Goal: Information Seeking & Learning: Learn about a topic

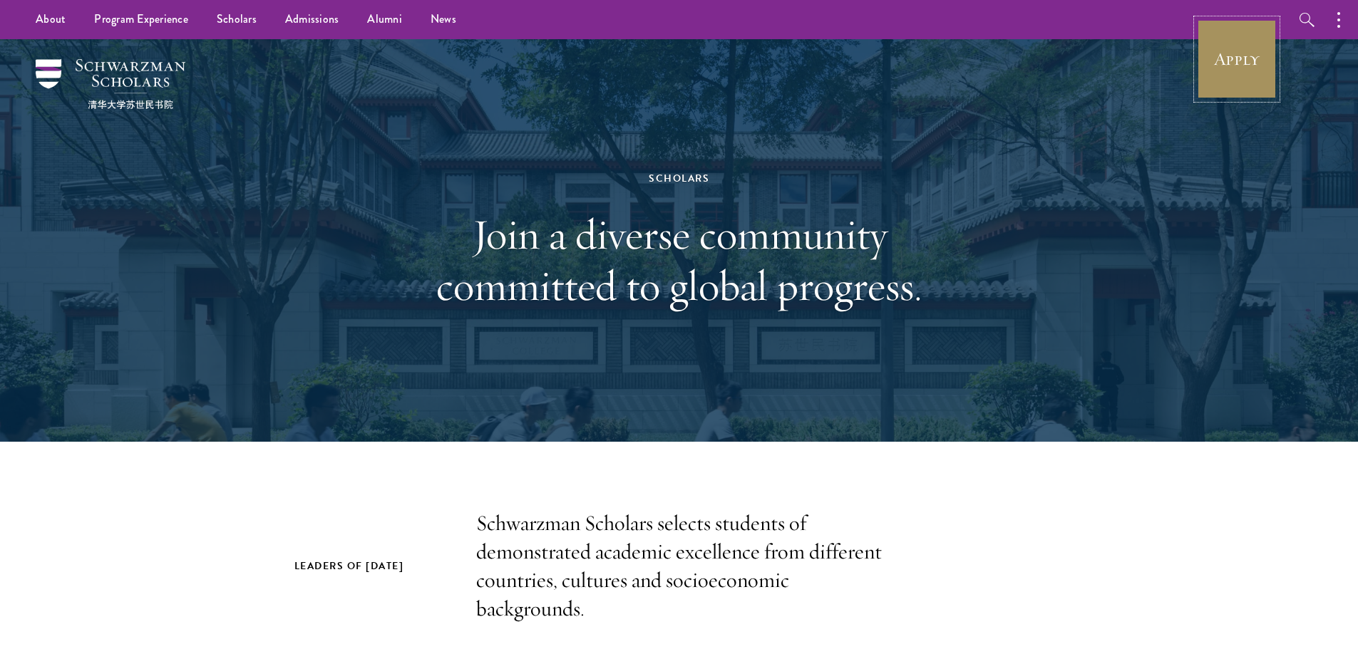
click at [1247, 71] on link "Apply" at bounding box center [1237, 59] width 80 height 80
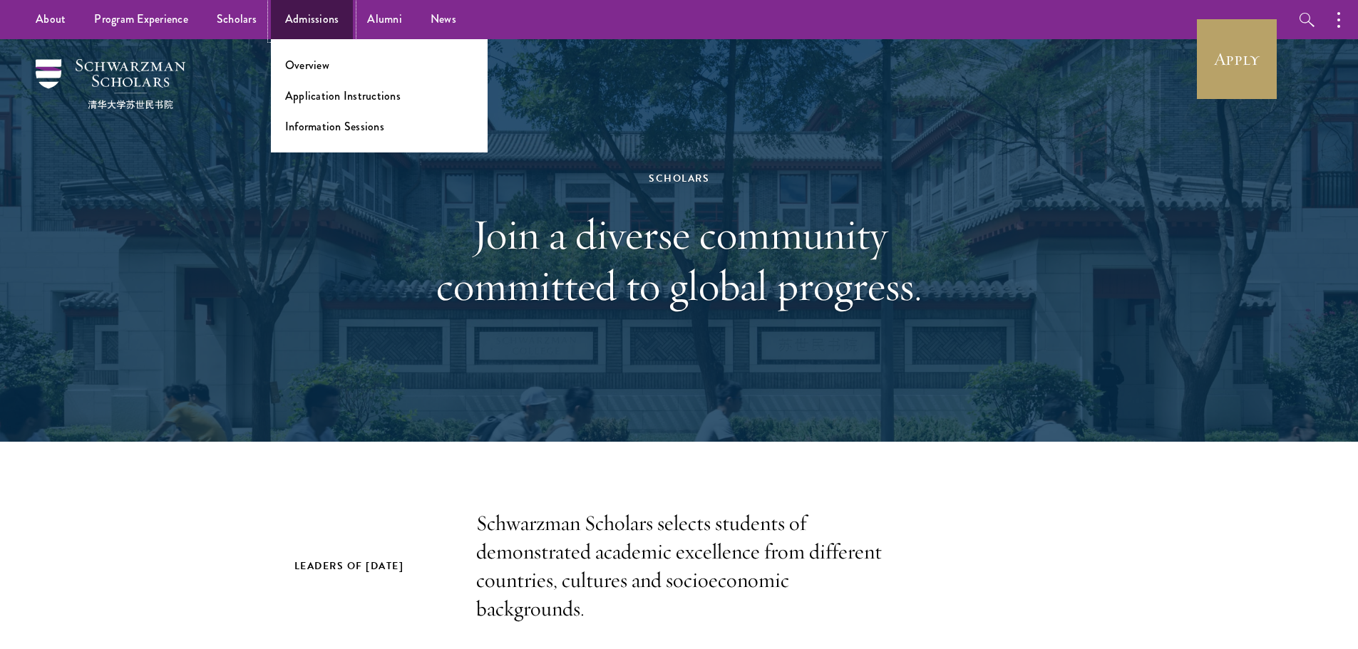
click at [321, 26] on link "Admissions" at bounding box center [312, 19] width 83 height 39
click at [323, 63] on link "Overview" at bounding box center [307, 65] width 44 height 16
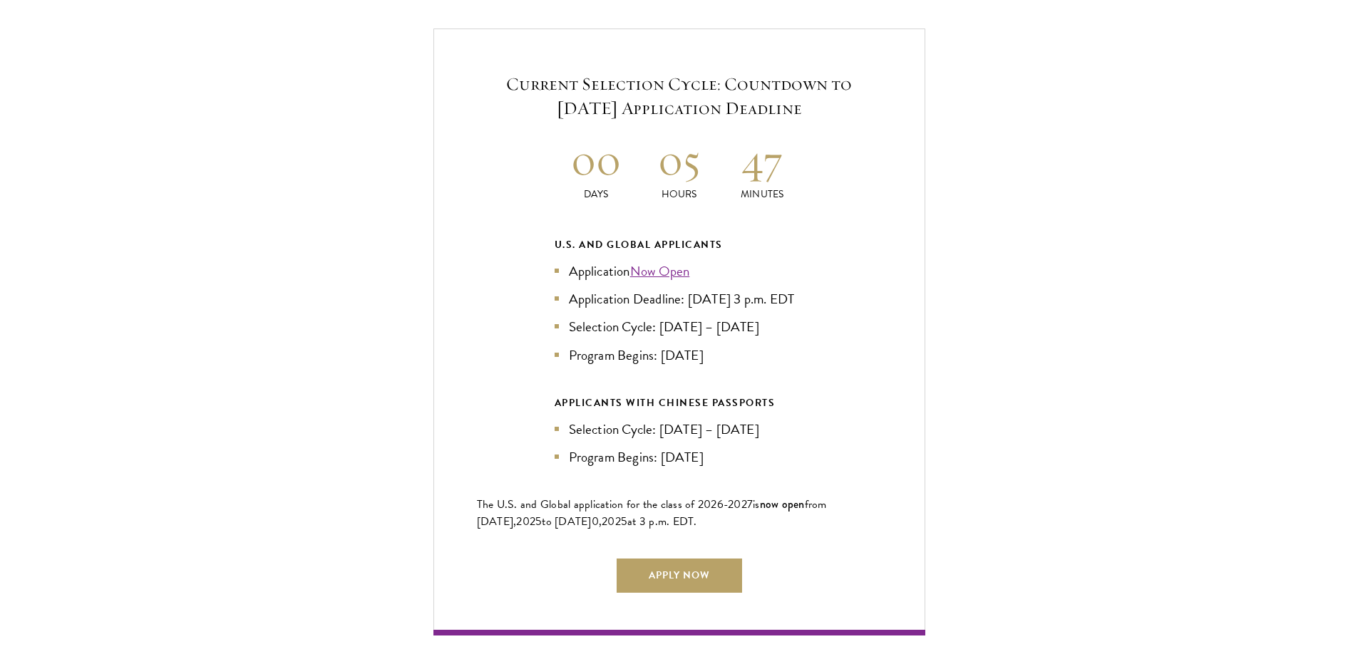
scroll to position [3064, 0]
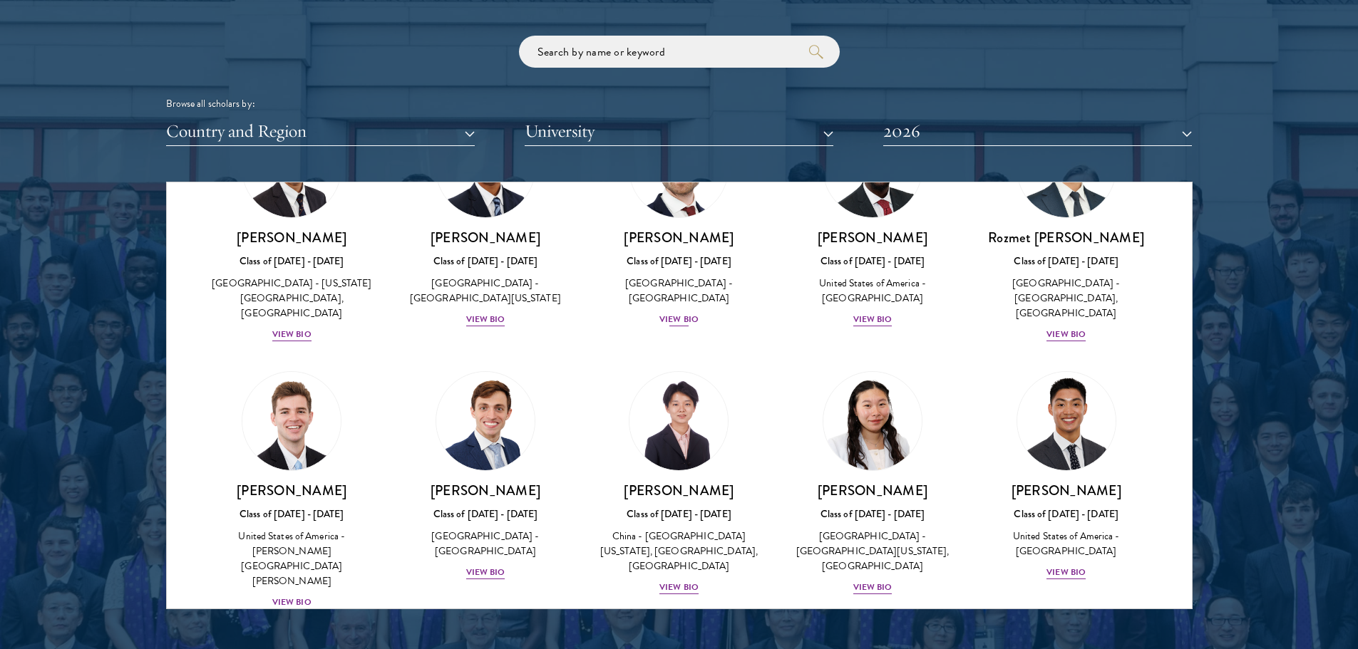
scroll to position [6271, 0]
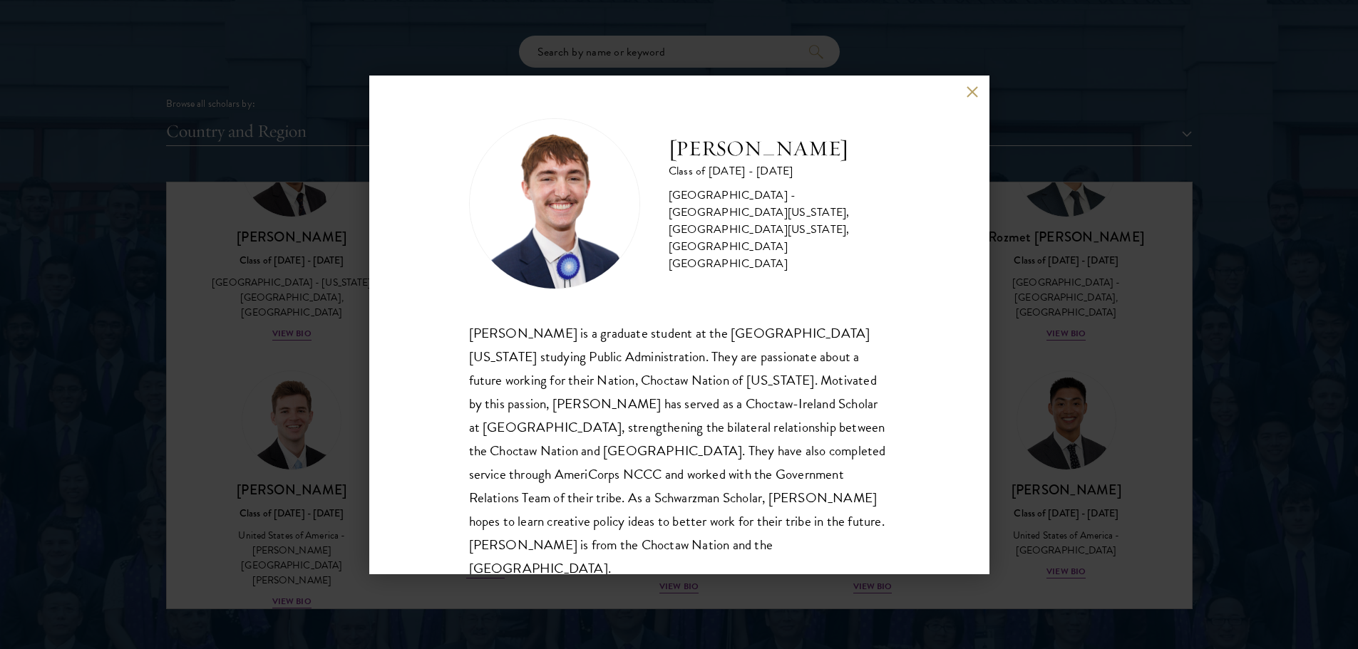
click at [971, 91] on button at bounding box center [972, 92] width 12 height 12
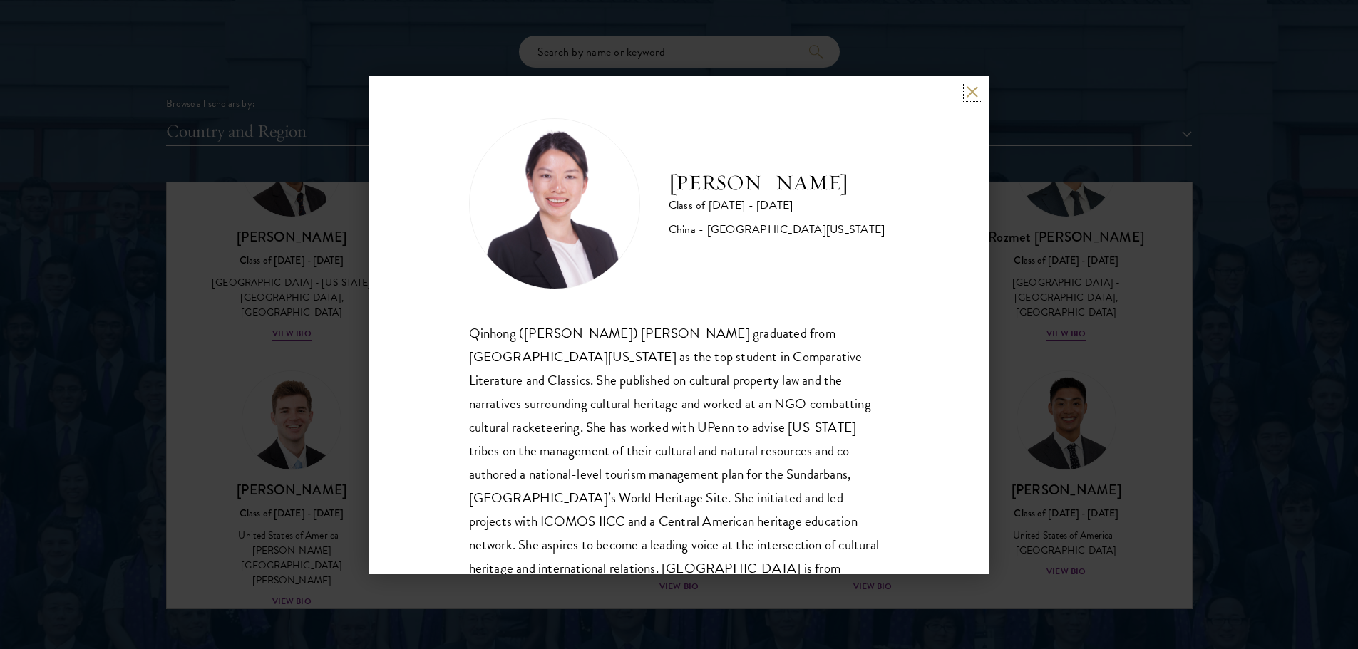
click at [971, 92] on button at bounding box center [972, 92] width 12 height 12
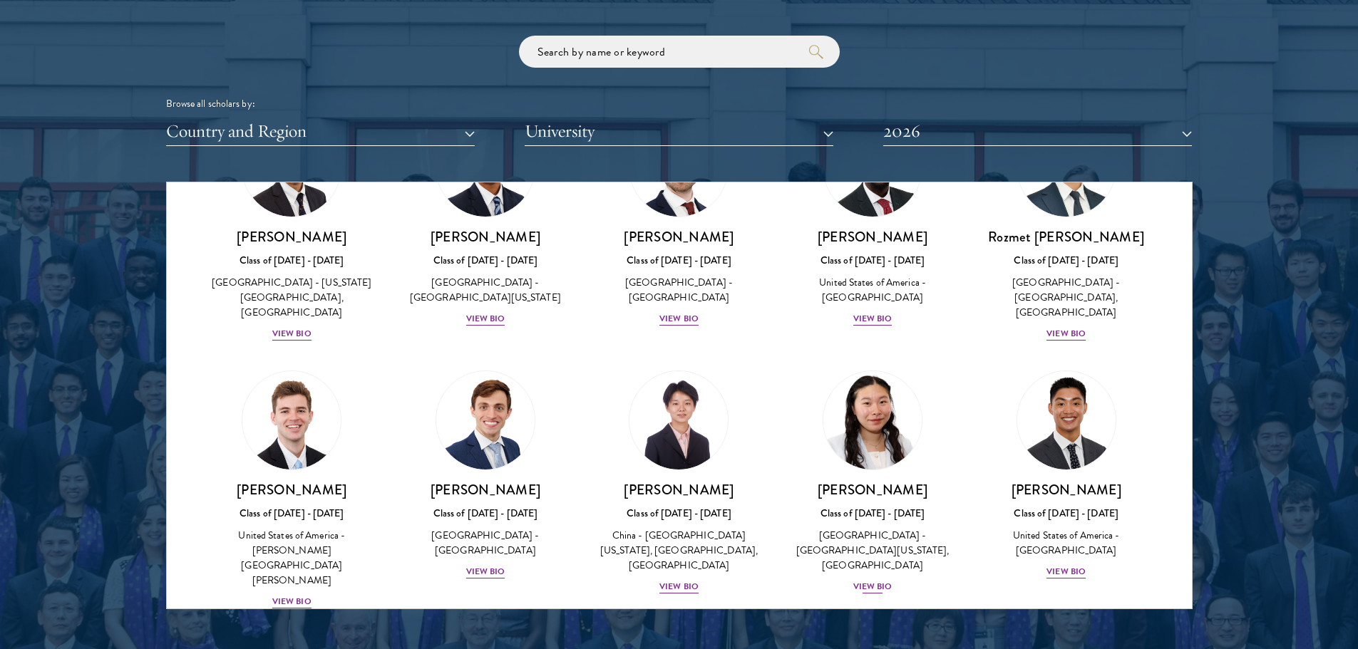
drag, startPoint x: 882, startPoint y: 280, endPoint x: 887, endPoint y: 259, distance: 22.1
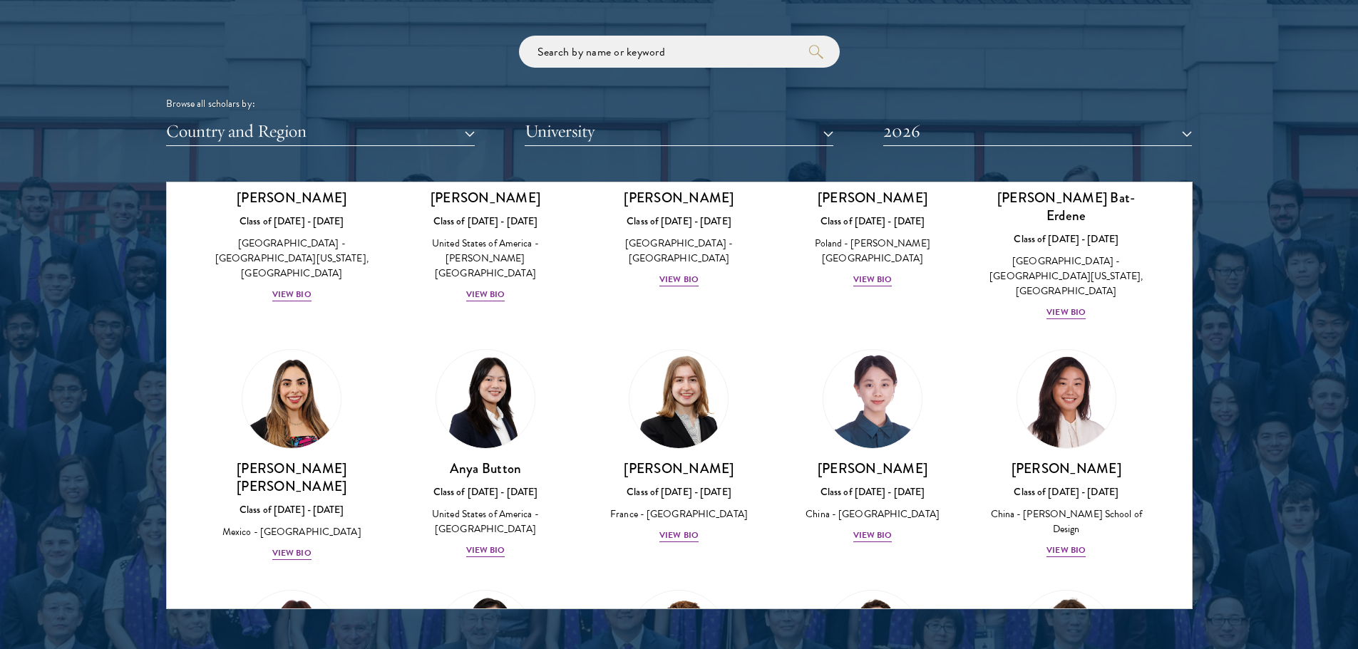
scroll to position [926, 0]
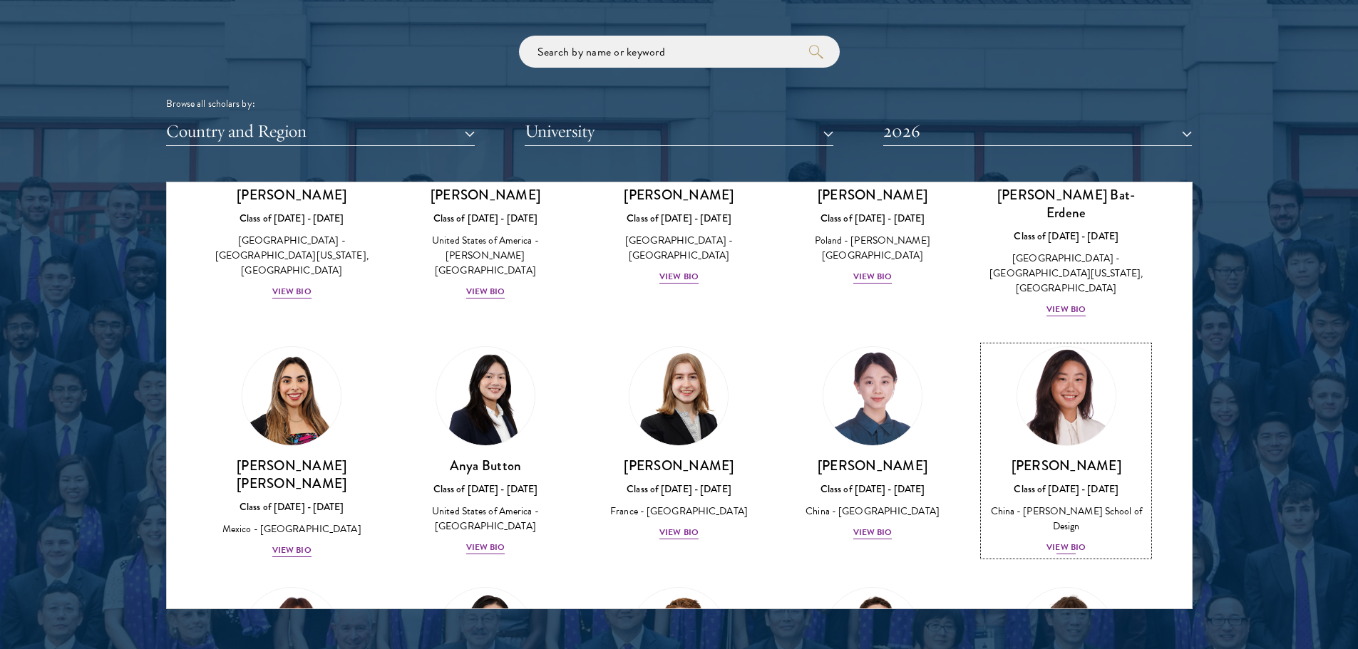
click at [1056, 541] on div "View Bio" at bounding box center [1065, 548] width 39 height 14
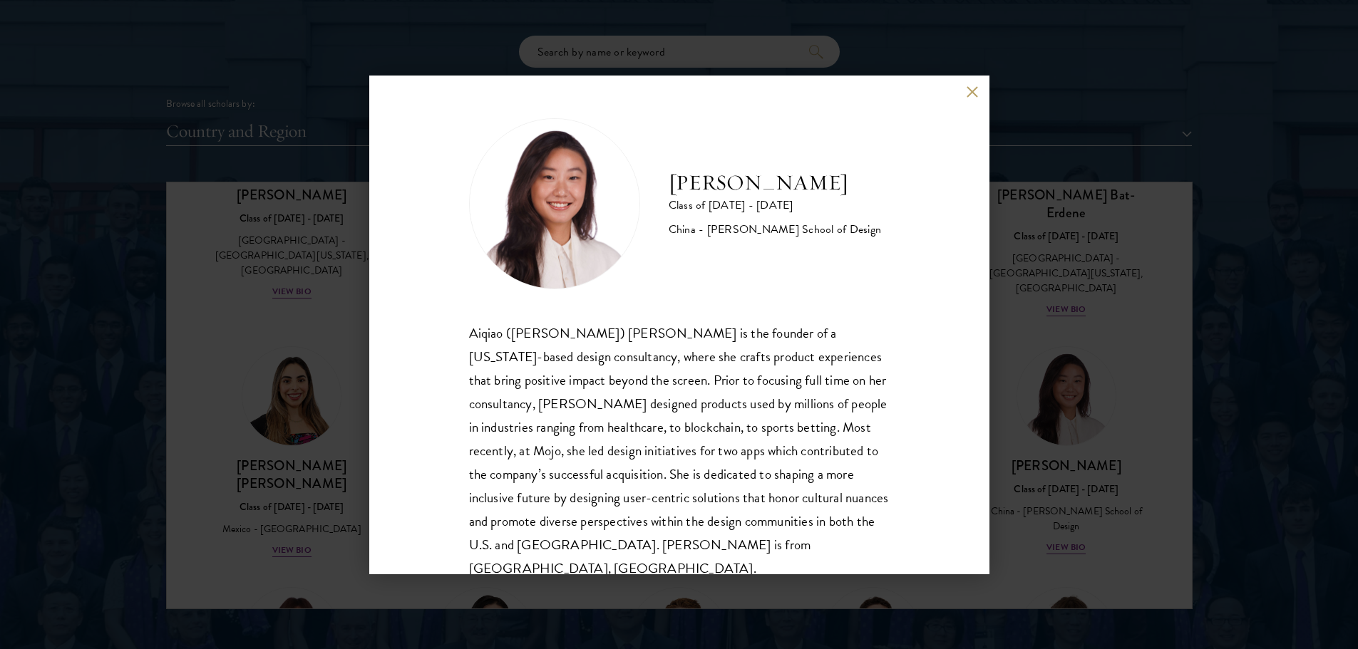
click at [975, 89] on button at bounding box center [972, 92] width 12 height 12
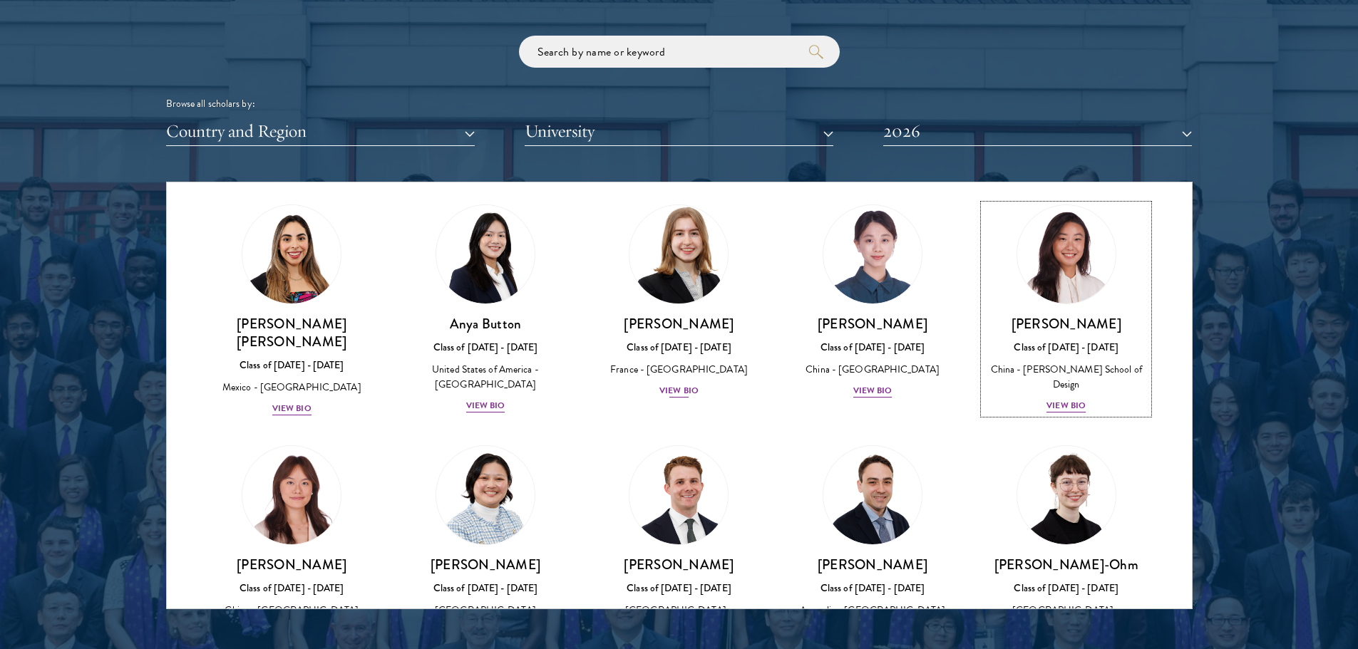
scroll to position [1140, 0]
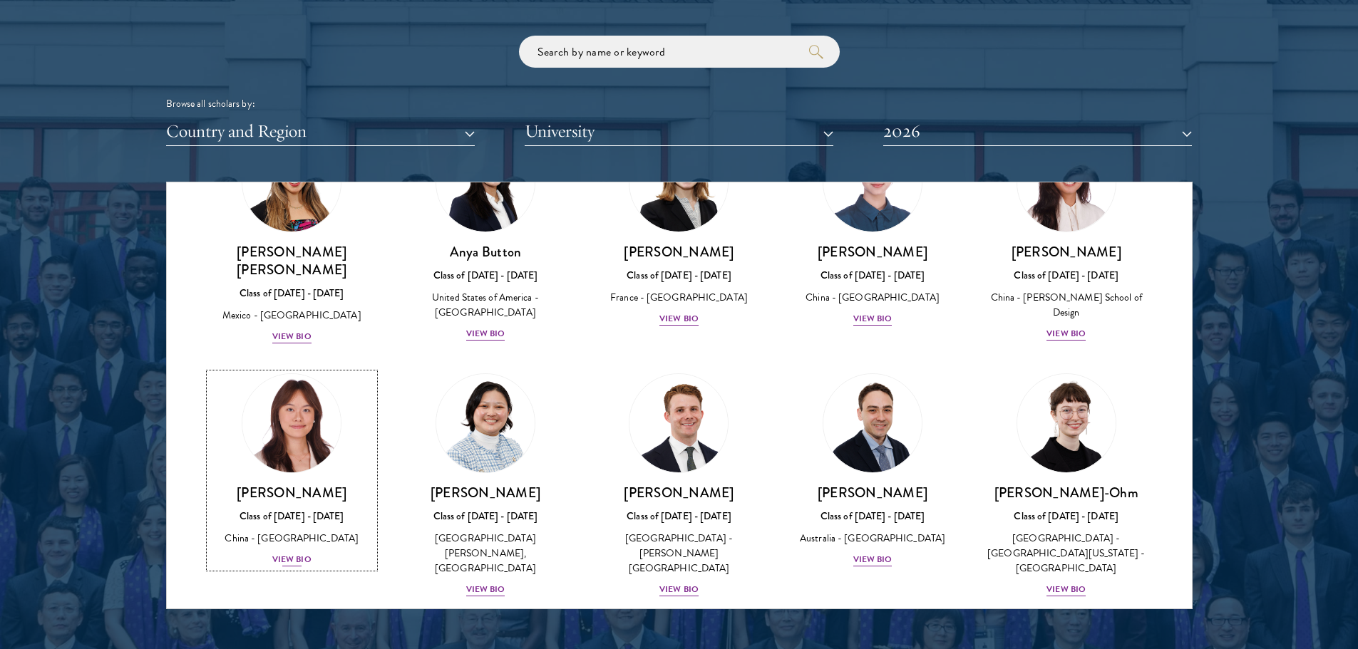
click at [298, 553] on div "View Bio" at bounding box center [291, 560] width 39 height 14
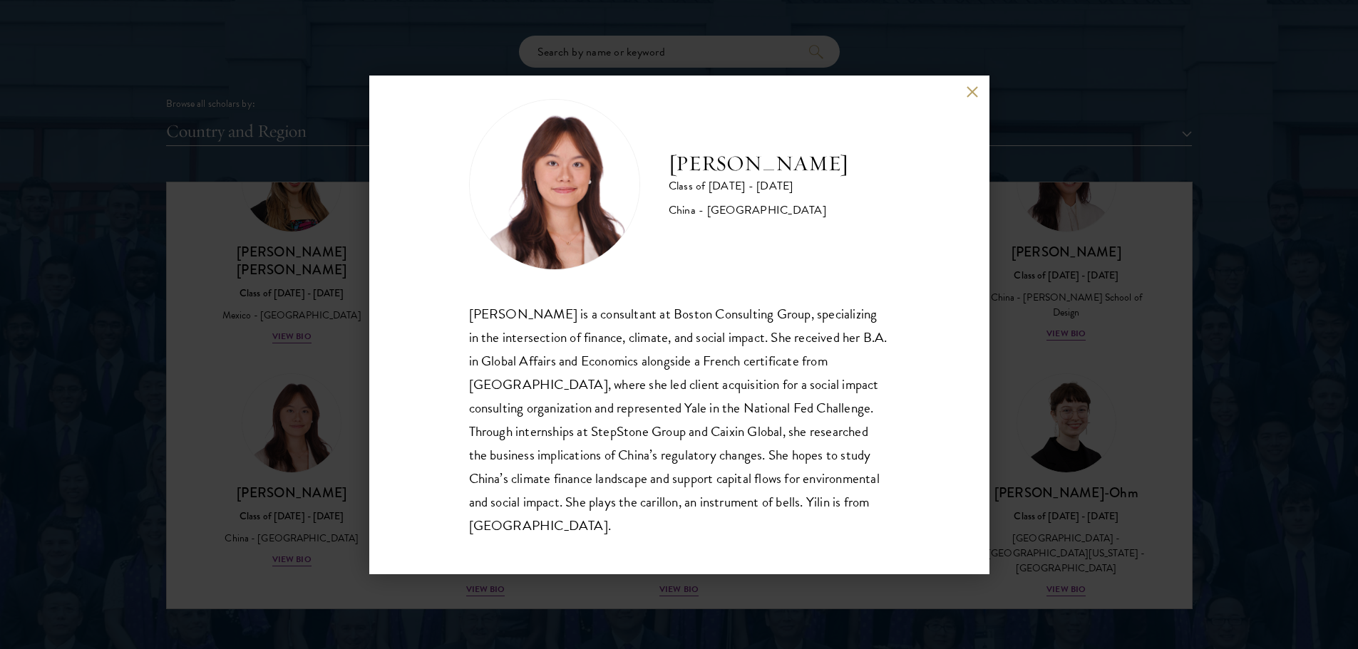
scroll to position [25, 0]
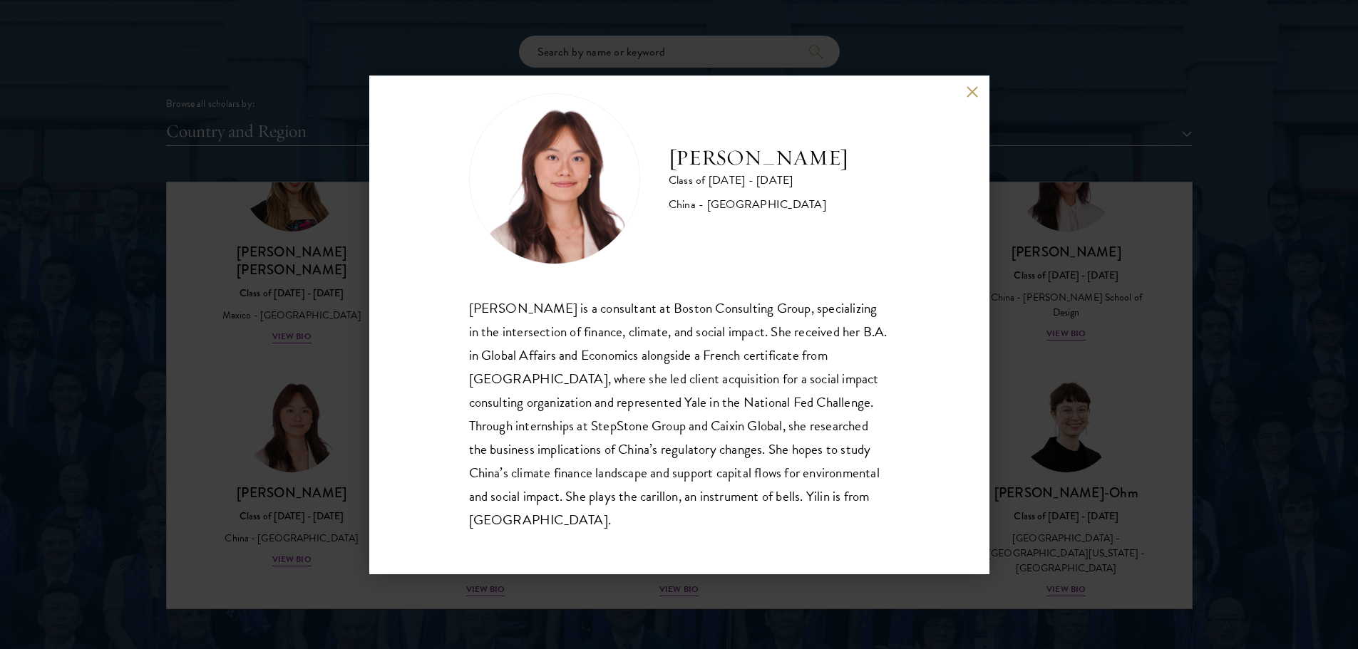
click at [969, 92] on button at bounding box center [972, 92] width 12 height 12
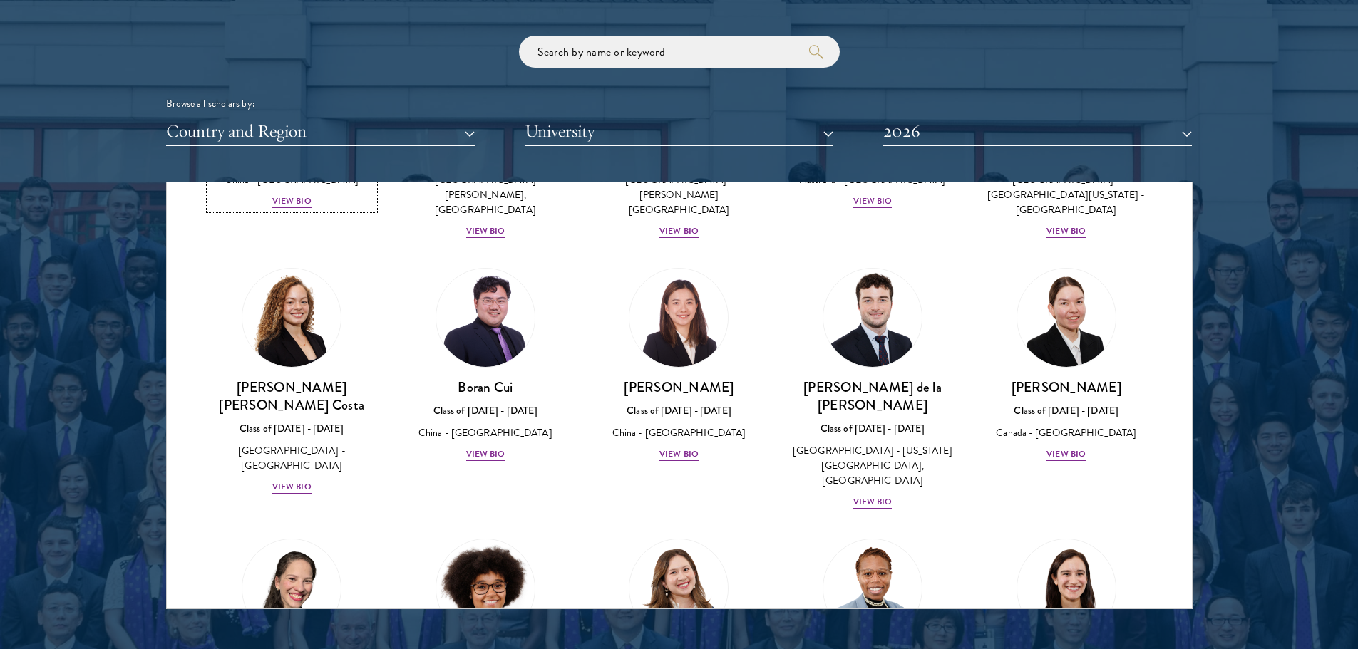
scroll to position [1425, 0]
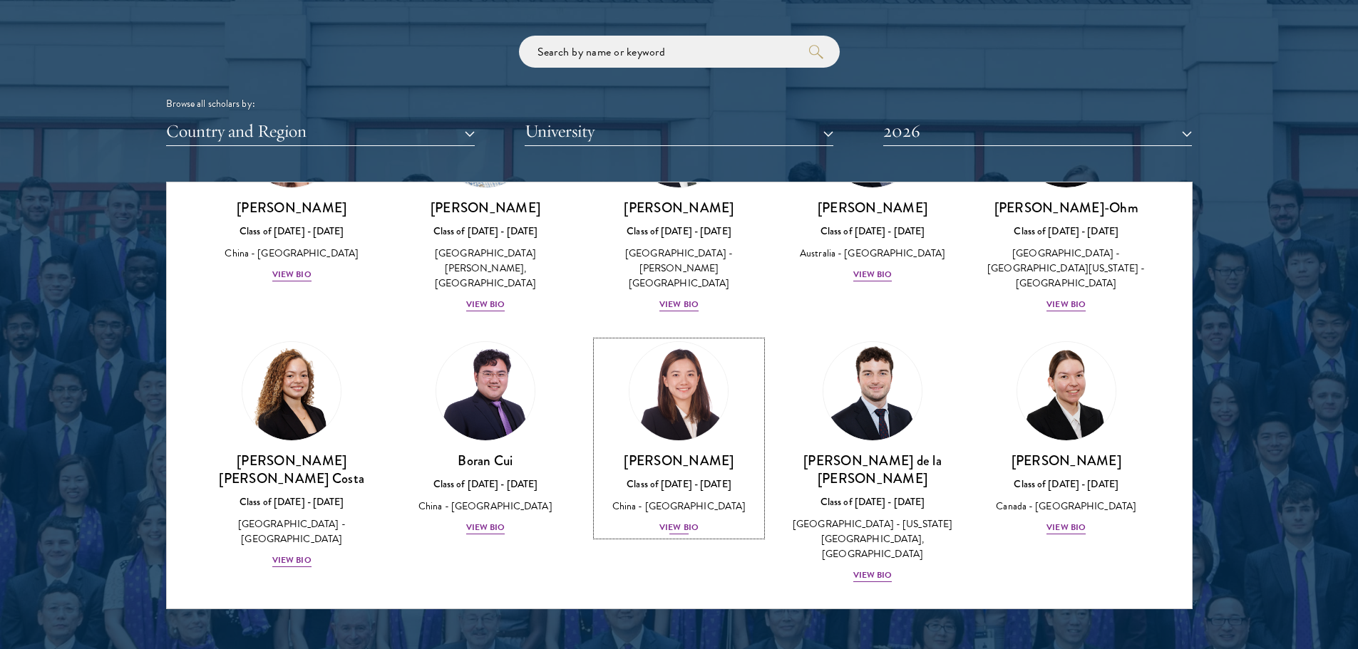
click at [672, 521] on div "View Bio" at bounding box center [678, 528] width 39 height 14
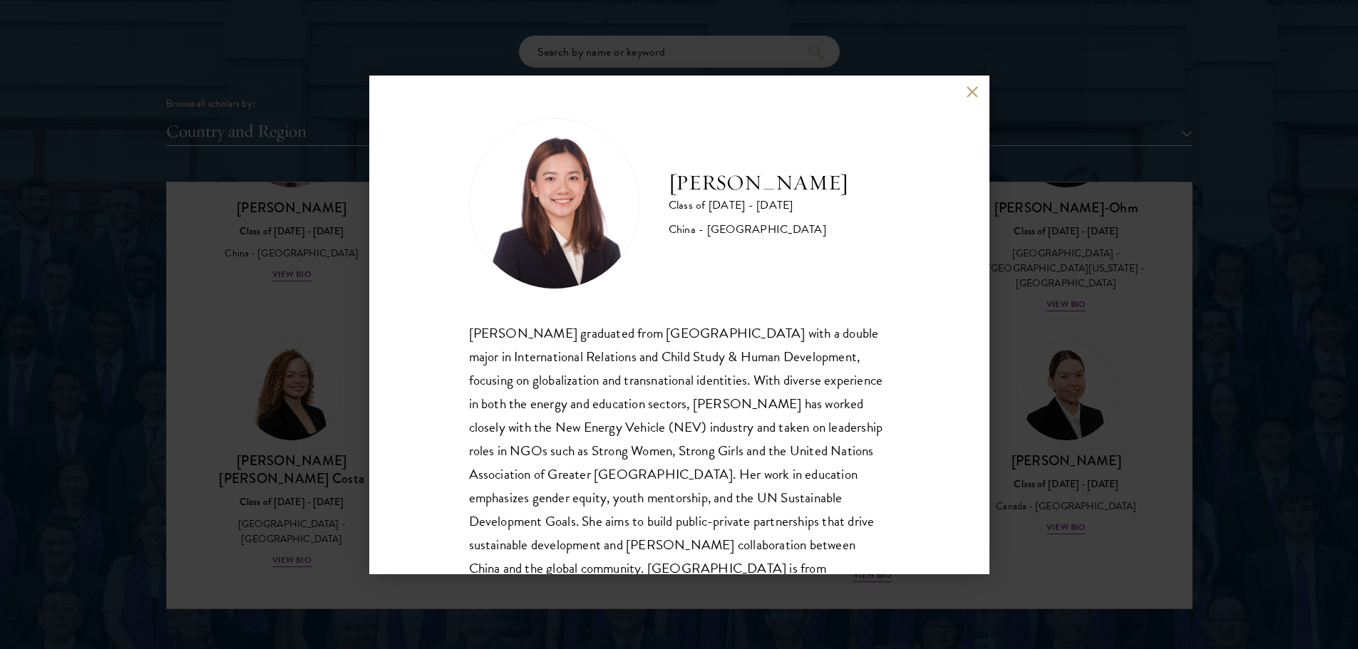
click at [968, 94] on button at bounding box center [972, 92] width 12 height 12
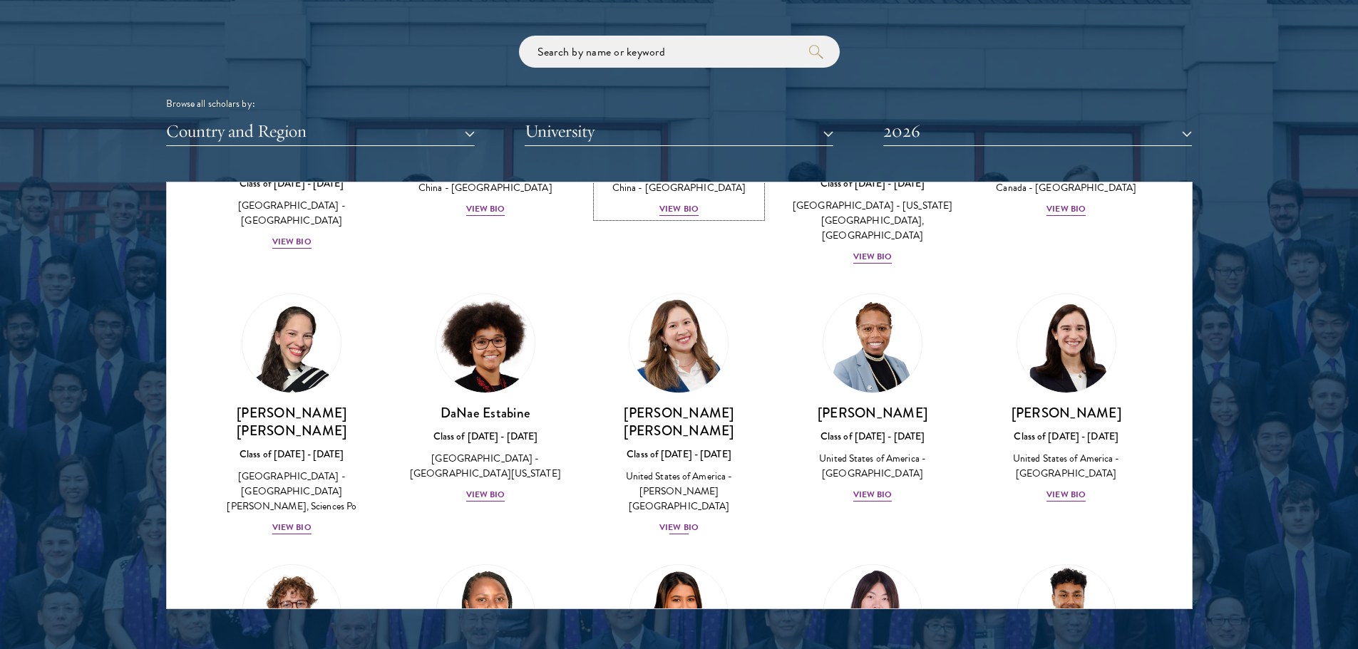
scroll to position [1782, 0]
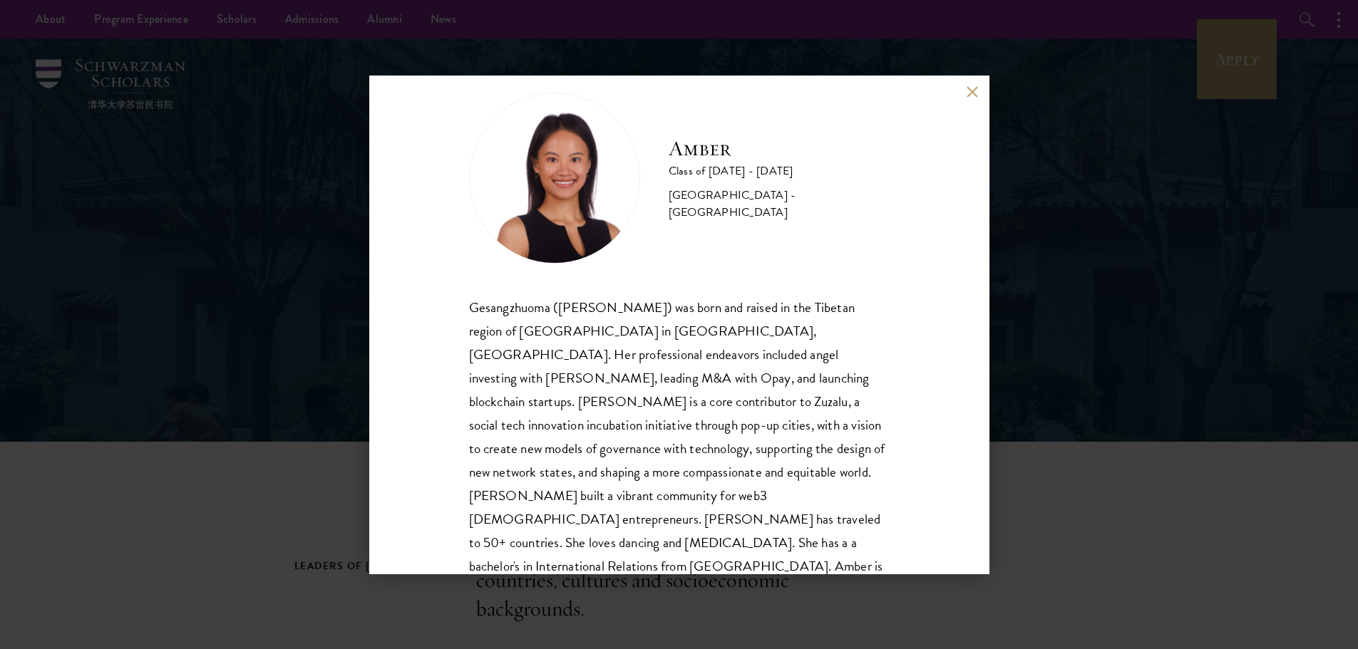
scroll to position [48, 0]
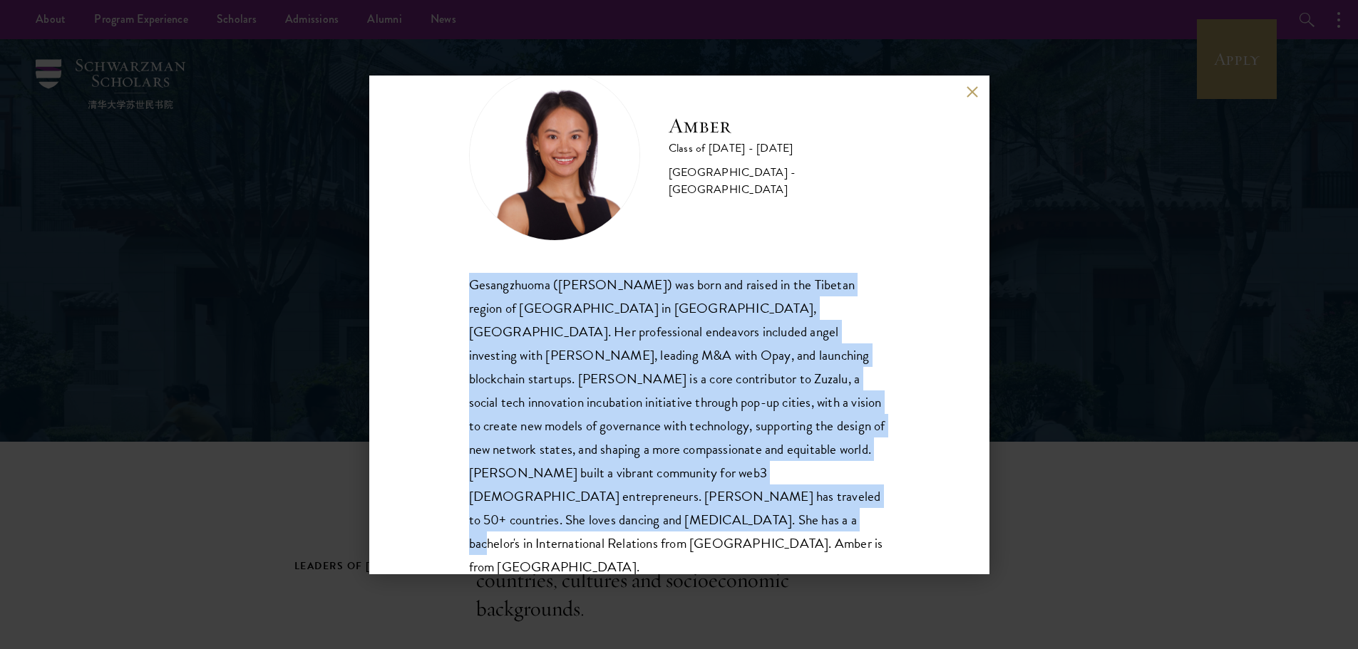
drag, startPoint x: 472, startPoint y: 283, endPoint x: 584, endPoint y: 523, distance: 265.0
click at [584, 523] on div "Gesangzhuoma (Amber) was born and raised in the Tibetan region of Shangri-La in…" at bounding box center [679, 426] width 420 height 306
copy div "Gesangzhuoma (Amber) was born and raised in the Tibetan region of Shangri-La in…"
click at [605, 303] on div "Gesangzhuoma (Amber) was born and raised in the Tibetan region of Shangri-La in…" at bounding box center [679, 426] width 420 height 306
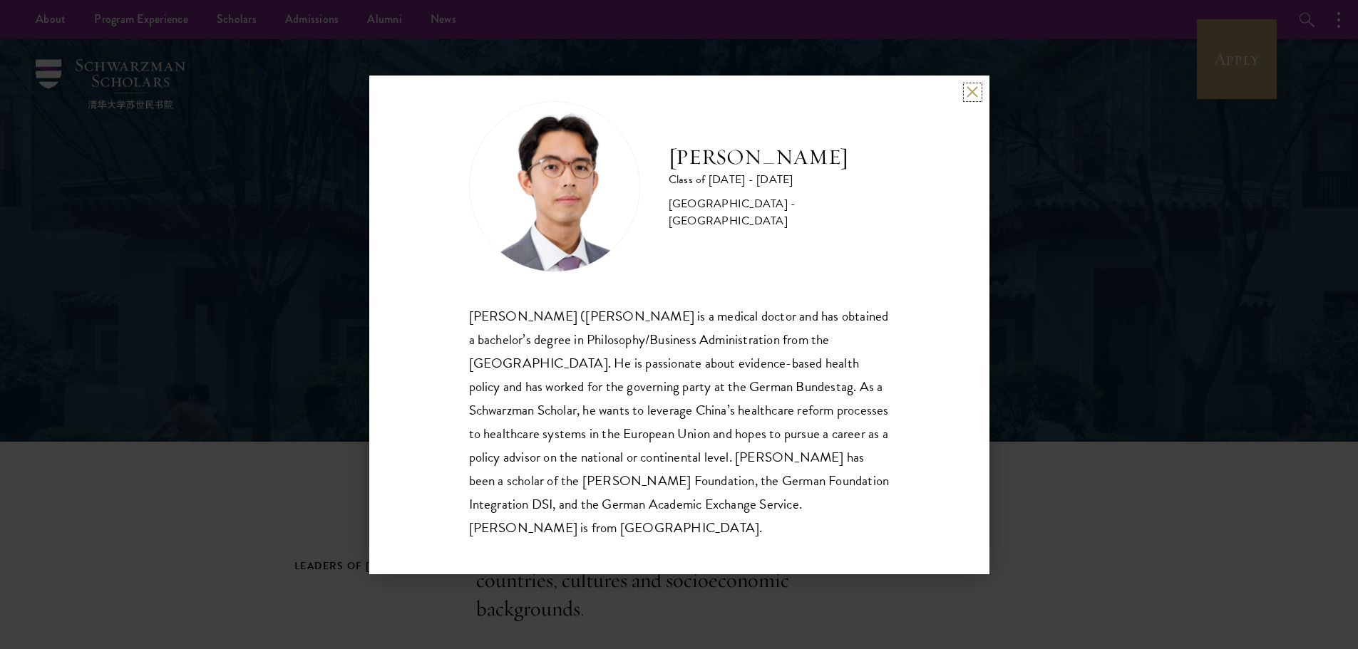
scroll to position [25, 0]
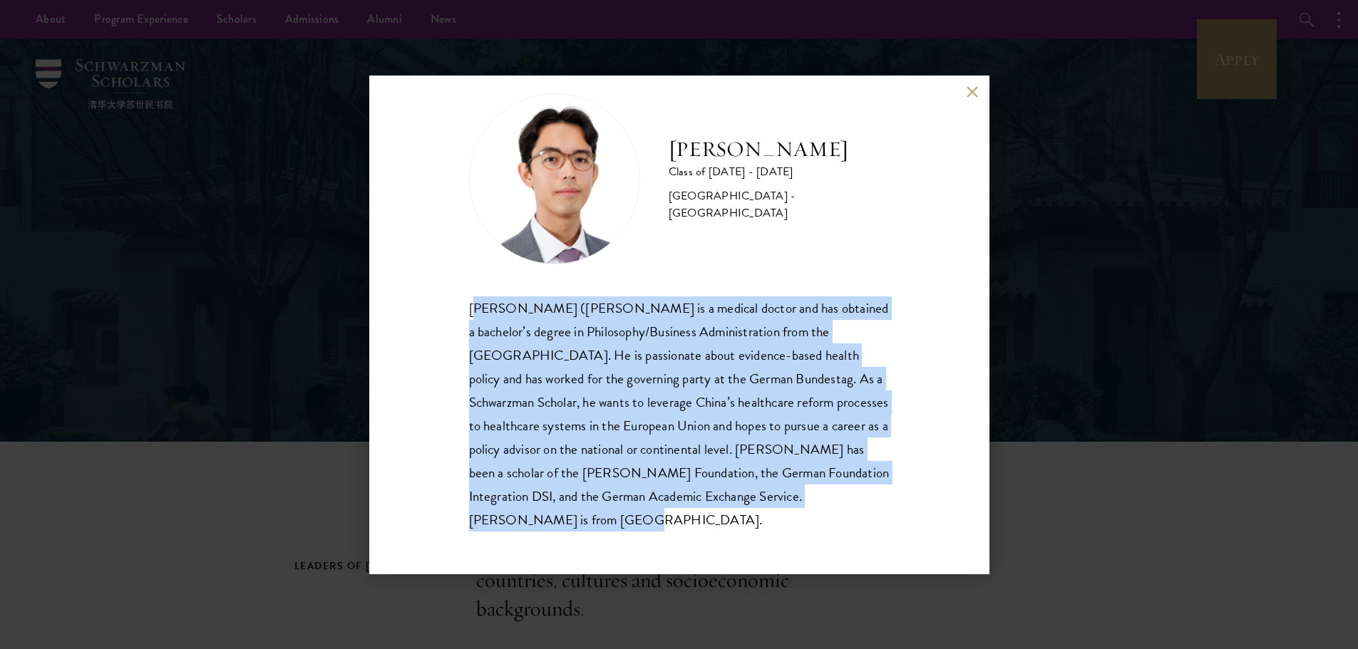
drag, startPoint x: 472, startPoint y: 309, endPoint x: 750, endPoint y: 519, distance: 348.5
click at [750, 519] on div "Siegfried (Jason) Adelhoefer is a medical doctor and has obtained a bachelor’s …" at bounding box center [679, 413] width 420 height 235
click at [750, 518] on div "Siegfried (Jason) Adelhoefer is a medical doctor and has obtained a bachelor’s …" at bounding box center [679, 413] width 420 height 235
drag, startPoint x: 760, startPoint y: 521, endPoint x: 464, endPoint y: 301, distance: 368.3
click at [464, 301] on div "Jason Adelhoefer Class of 2025 - 2026 Germany - Berlin Humboldt University Sieg…" at bounding box center [679, 325] width 620 height 499
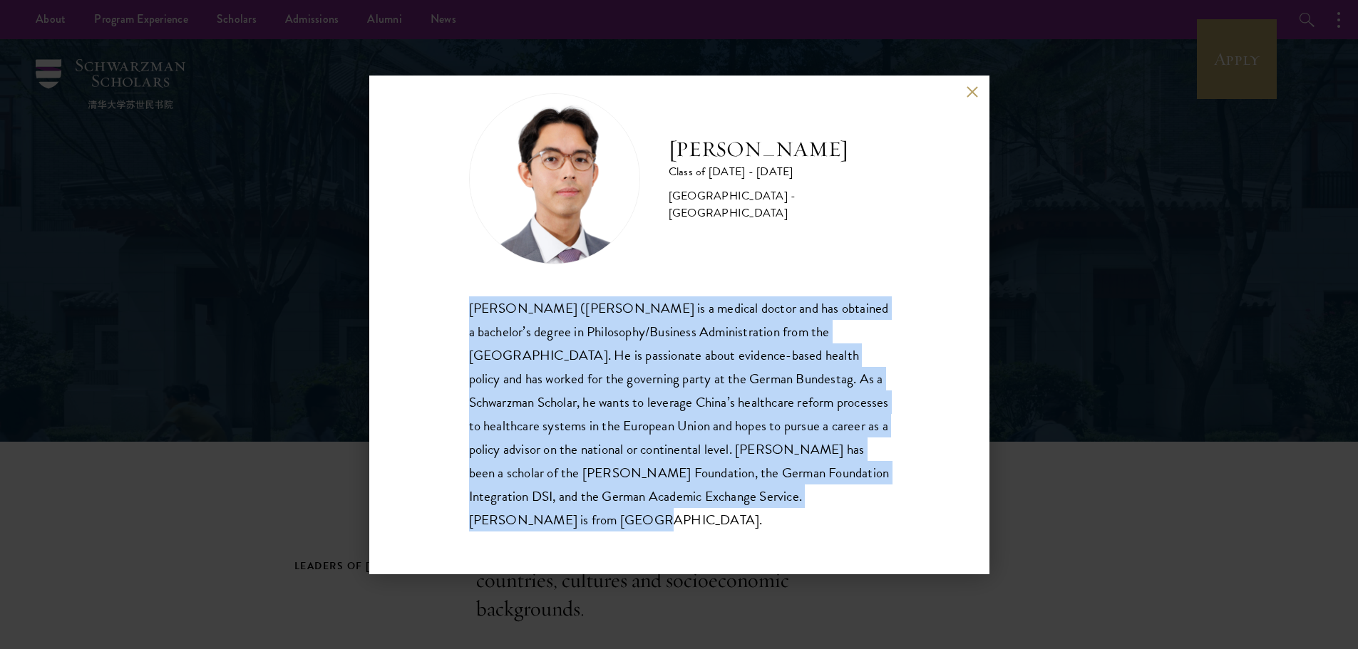
copy div "Siegfried (Jason) Adelhoefer is a medical doctor and has obtained a bachelor’s …"
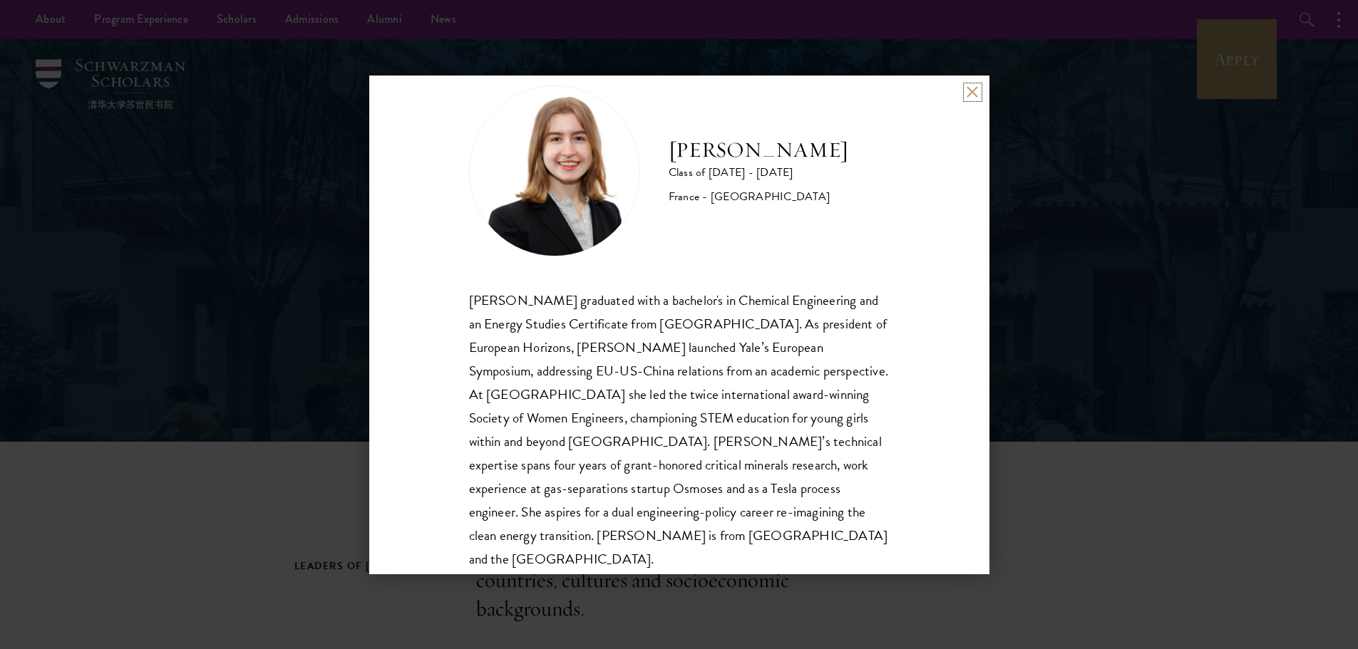
scroll to position [48, 0]
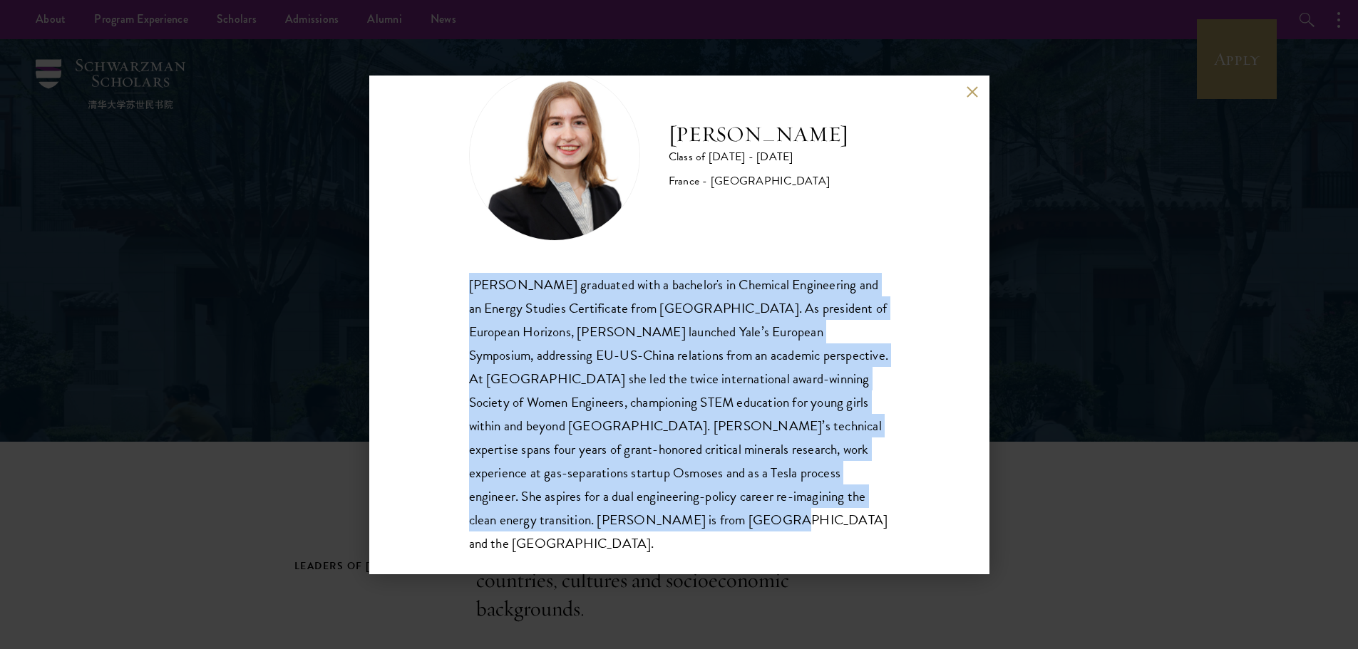
drag, startPoint x: 467, startPoint y: 289, endPoint x: 802, endPoint y: 517, distance: 405.8
click at [802, 517] on div "[PERSON_NAME] Class of [DATE] - [DATE] [GEOGRAPHIC_DATA] - [GEOGRAPHIC_DATA] [P…" at bounding box center [679, 325] width 620 height 499
copy div "[PERSON_NAME] graduated with a bachelor's in Chemical Engineering and an Energy…"
click at [691, 328] on div "[PERSON_NAME] graduated with a bachelor's in Chemical Engineering and an Energy…" at bounding box center [679, 414] width 420 height 283
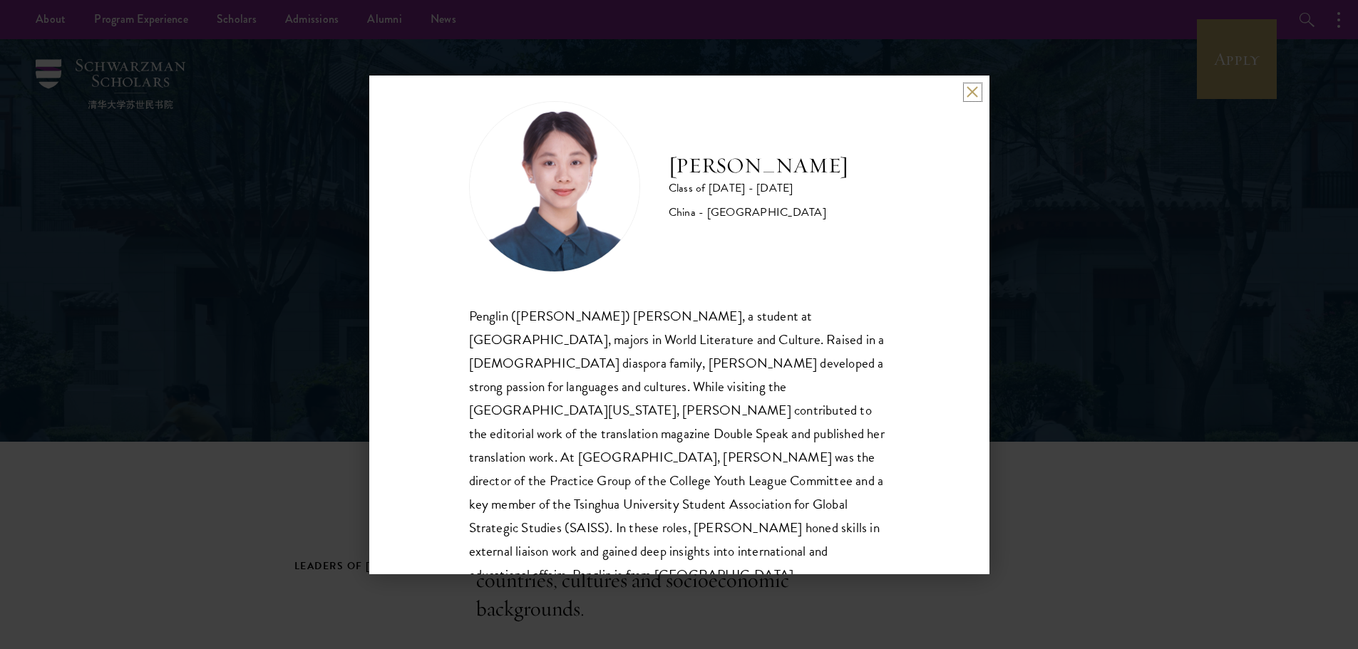
scroll to position [25, 0]
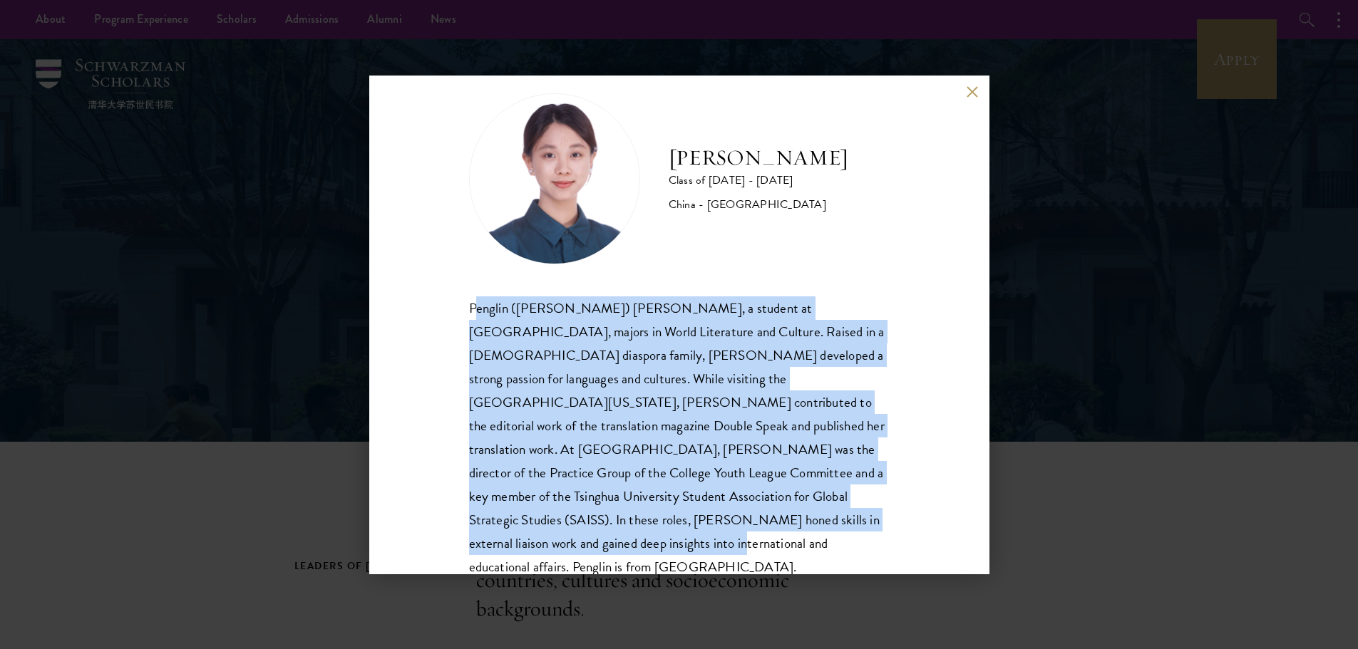
drag, startPoint x: 472, startPoint y: 306, endPoint x: 797, endPoint y: 539, distance: 400.3
click at [797, 539] on div "Claire Chen Class of 2025 - 2026 China - Tsinghua University Penglin (Claire) C…" at bounding box center [679, 325] width 620 height 499
click at [797, 534] on div "Claire Chen Class of 2025 - 2026 China - Tsinghua University Penglin (Claire) C…" at bounding box center [679, 325] width 620 height 499
drag, startPoint x: 800, startPoint y: 530, endPoint x: 422, endPoint y: 317, distance: 433.9
click at [422, 317] on div "Claire Chen Class of 2025 - 2026 China - Tsinghua University Penglin (Claire) C…" at bounding box center [679, 325] width 620 height 499
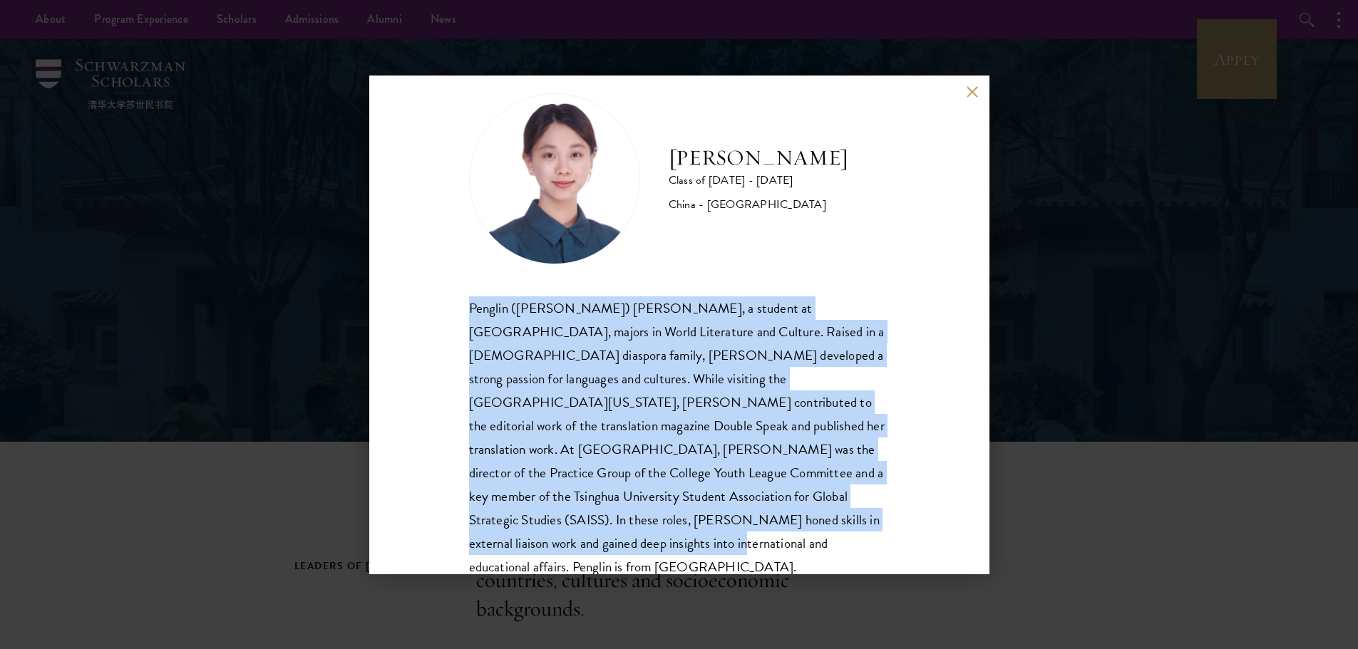
copy div "Penglin (Claire) Chen, a student at Tsinghua University, majors in World Litera…"
click at [730, 305] on div "Penglin (Claire) Chen, a student at Tsinghua University, majors in World Litera…" at bounding box center [679, 437] width 420 height 283
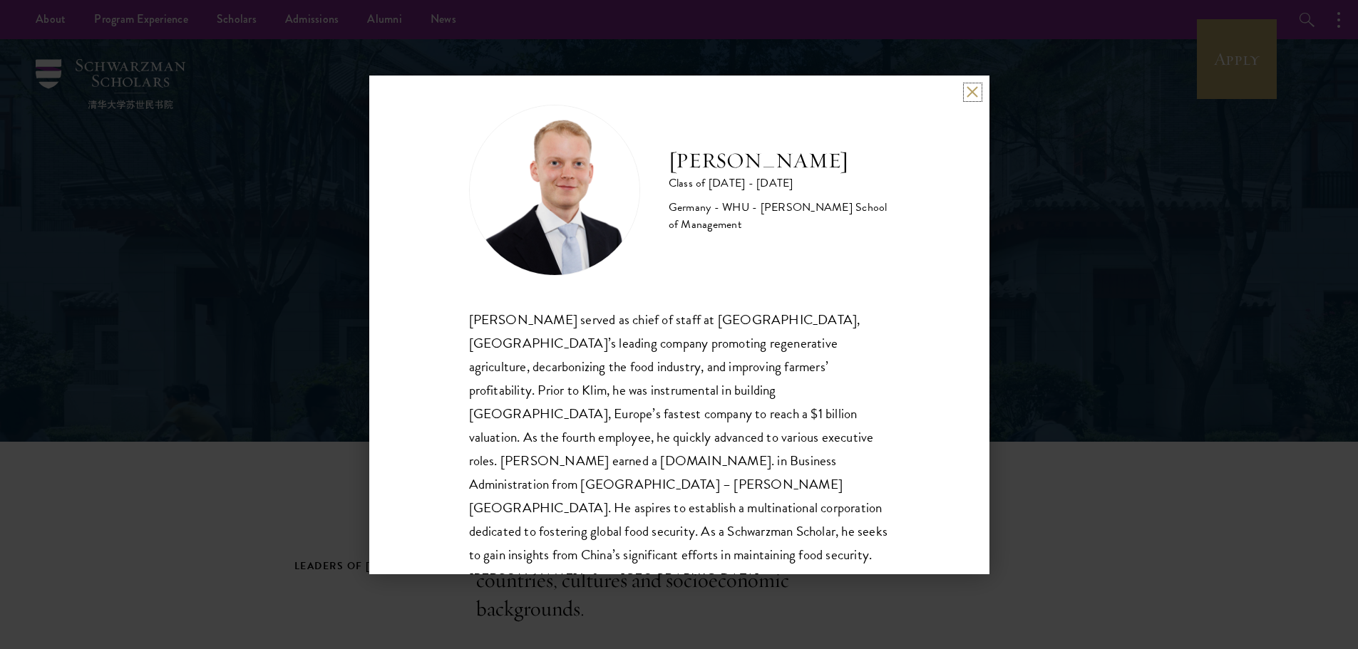
scroll to position [25, 0]
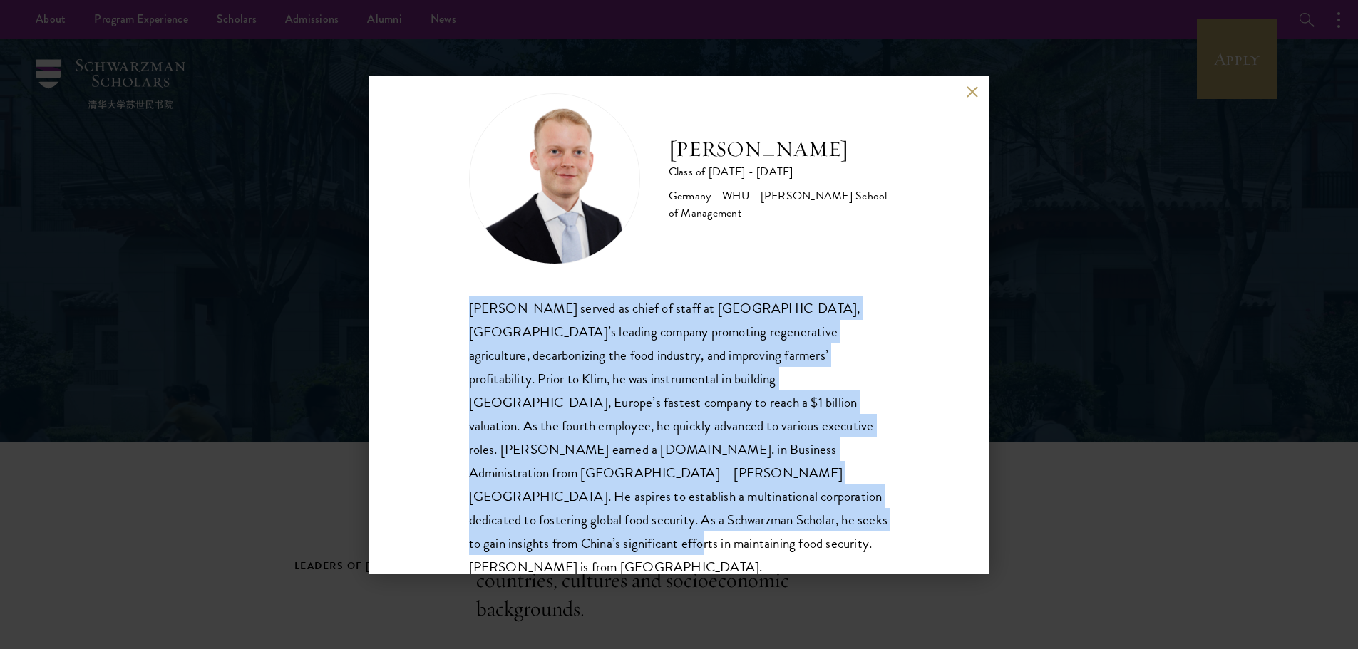
drag, startPoint x: 470, startPoint y: 308, endPoint x: 827, endPoint y: 527, distance: 419.1
click at [827, 527] on div "Moritz Homrich served as chief of staff at Klim, Germany’s leading company prom…" at bounding box center [679, 437] width 420 height 283
copy div "Moritz Homrich served as chief of staff at Klim, Germany’s leading company prom…"
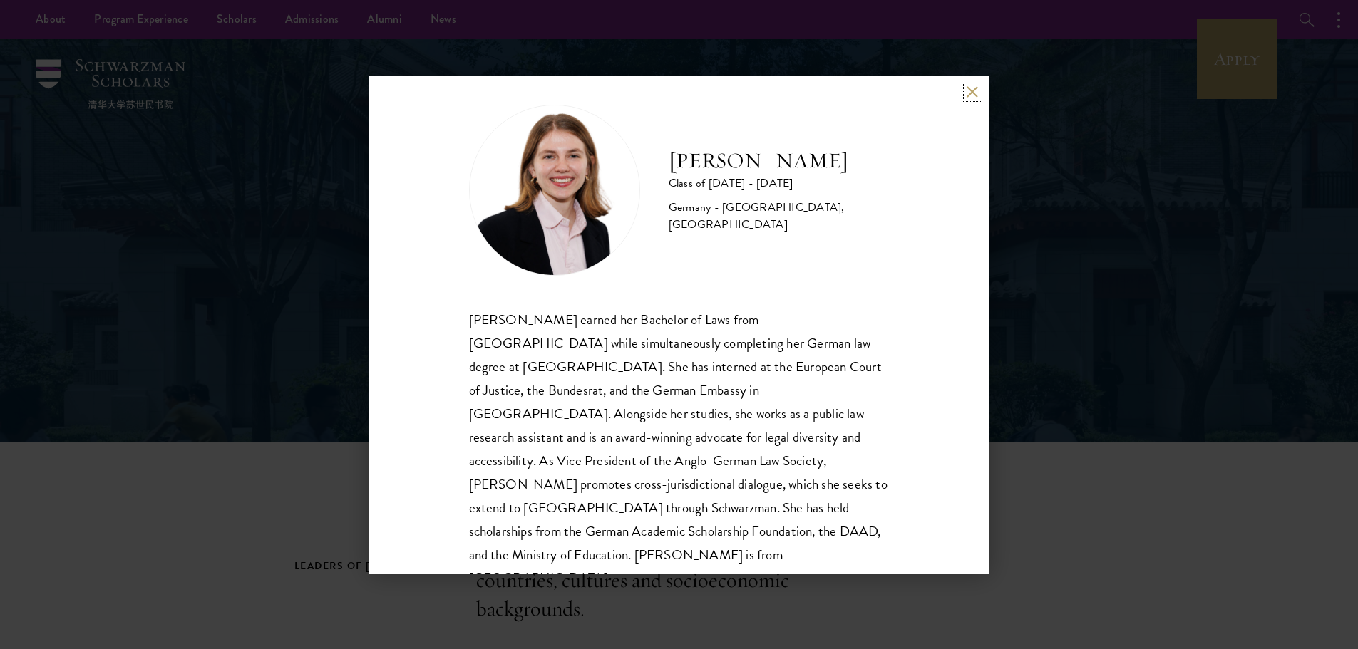
scroll to position [25, 0]
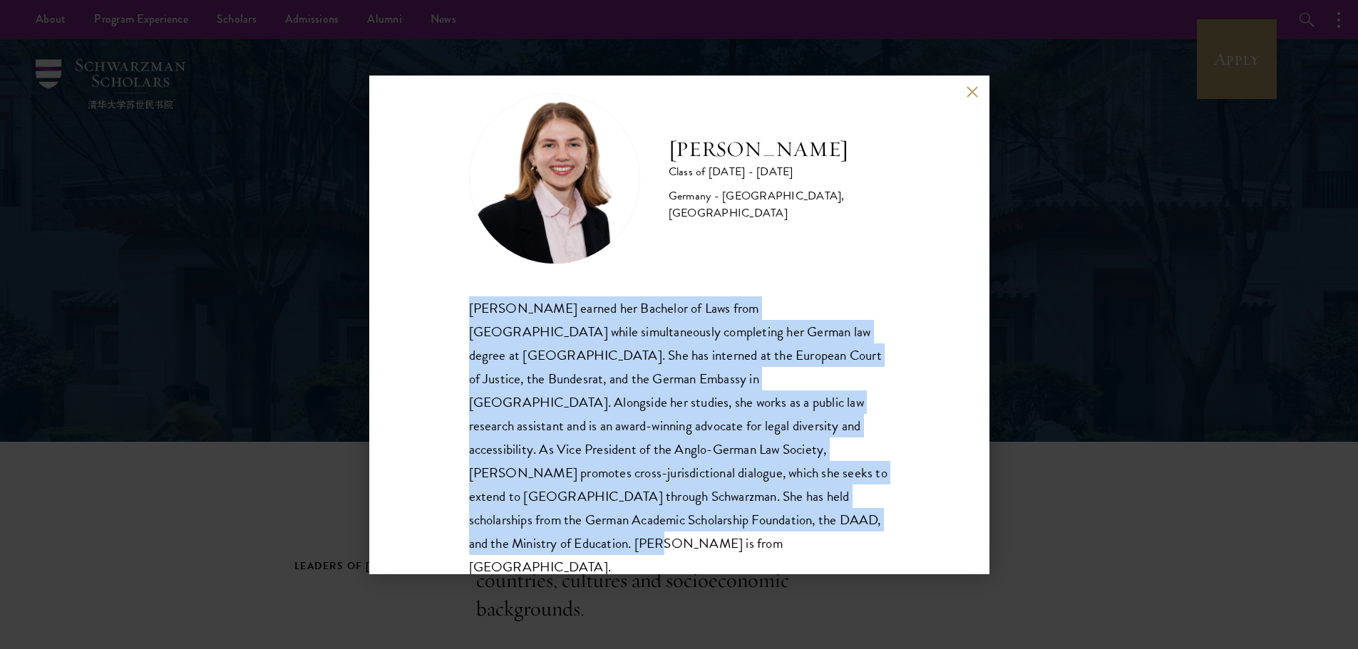
drag, startPoint x: 470, startPoint y: 311, endPoint x: 783, endPoint y: 524, distance: 379.1
click at [783, 524] on div "Hannah Kuhn earned her Bachelor of Laws from King’s College London while simult…" at bounding box center [679, 437] width 420 height 283
copy div "Hannah Kuhn earned her Bachelor of Laws from King’s College London while simult…"
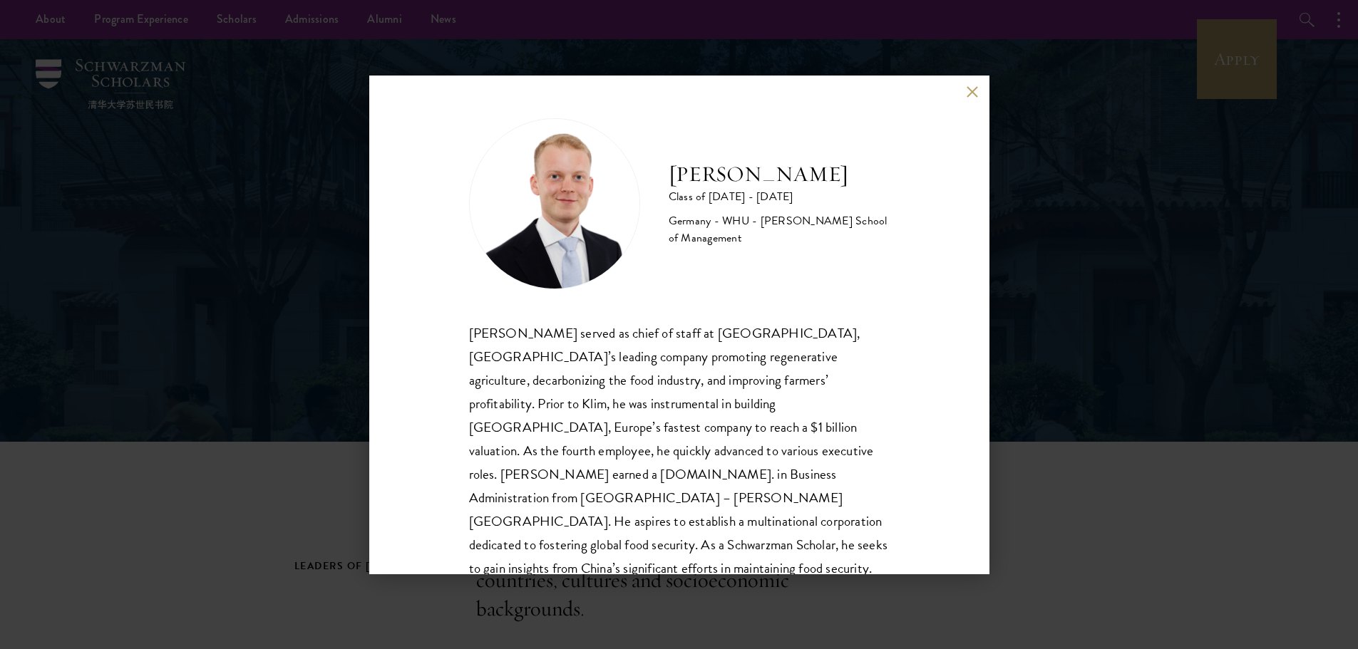
scroll to position [25, 0]
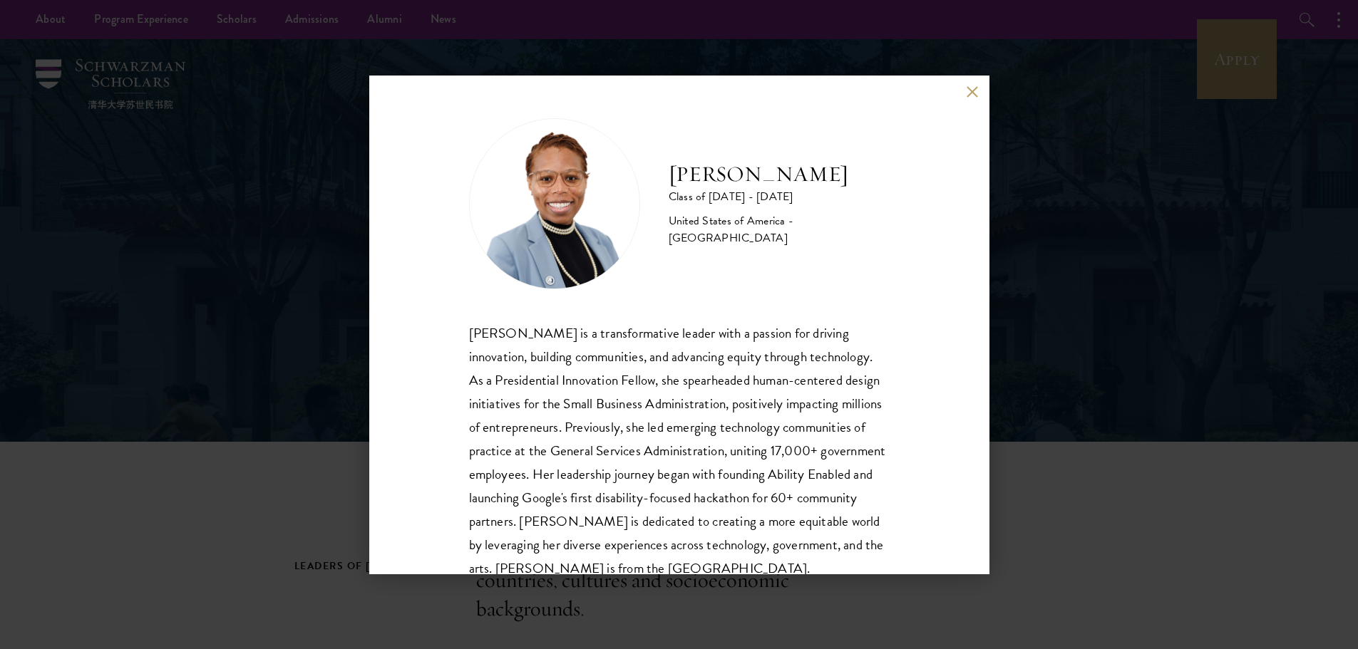
scroll to position [48, 0]
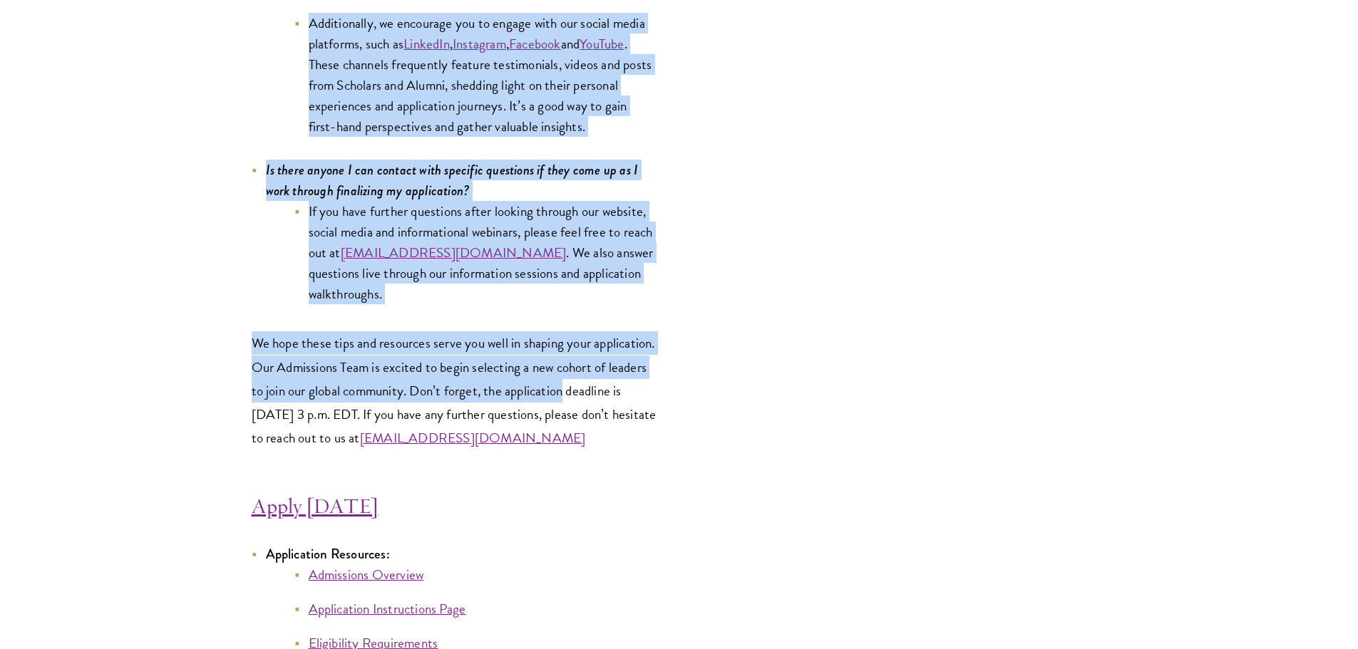
scroll to position [7412, 0]
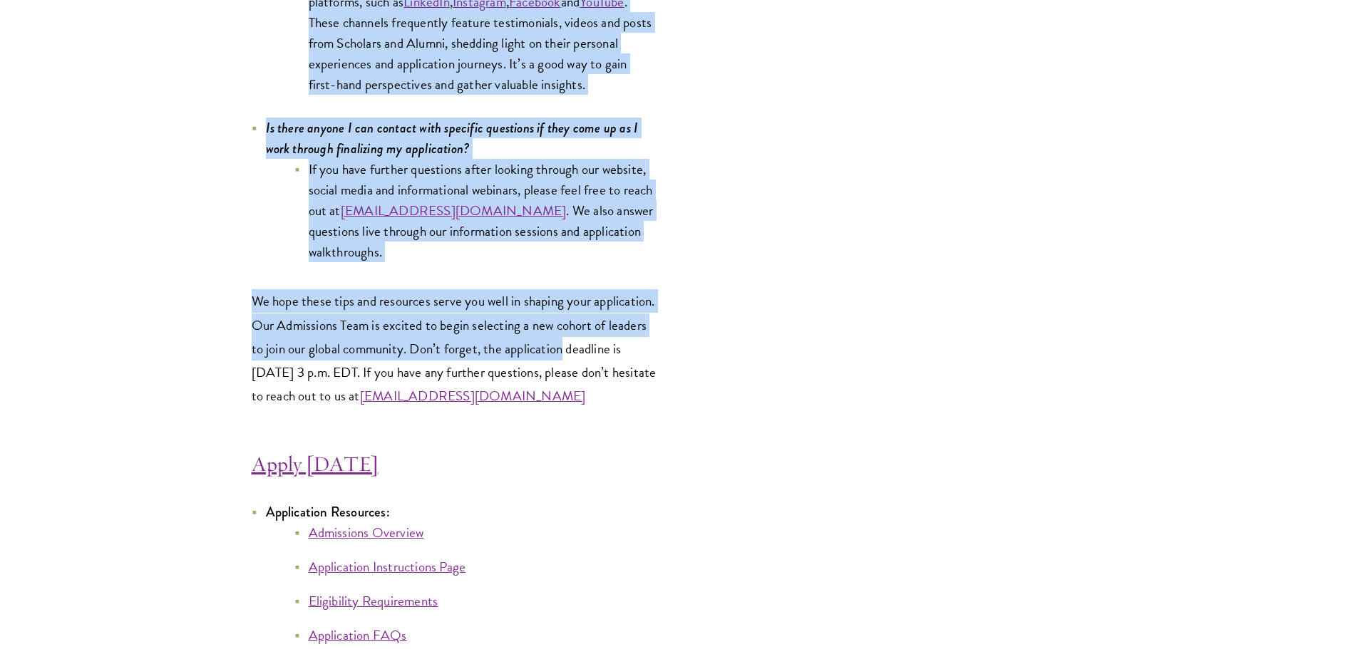
drag, startPoint x: 267, startPoint y: 87, endPoint x: 677, endPoint y: 377, distance: 502.6
copy div "Lore’i dol si ame cons adipiscin elitse doe’te incidid utl etdo mag aliqua enim…"
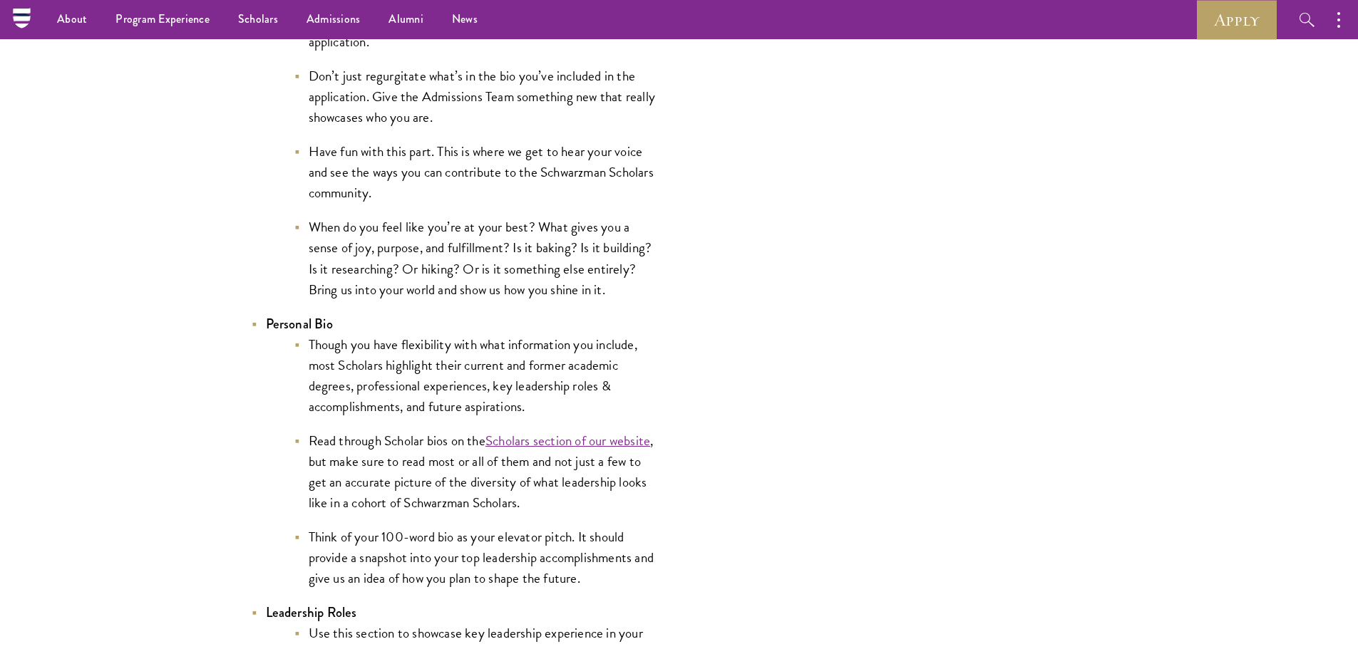
scroll to position [2318, 0]
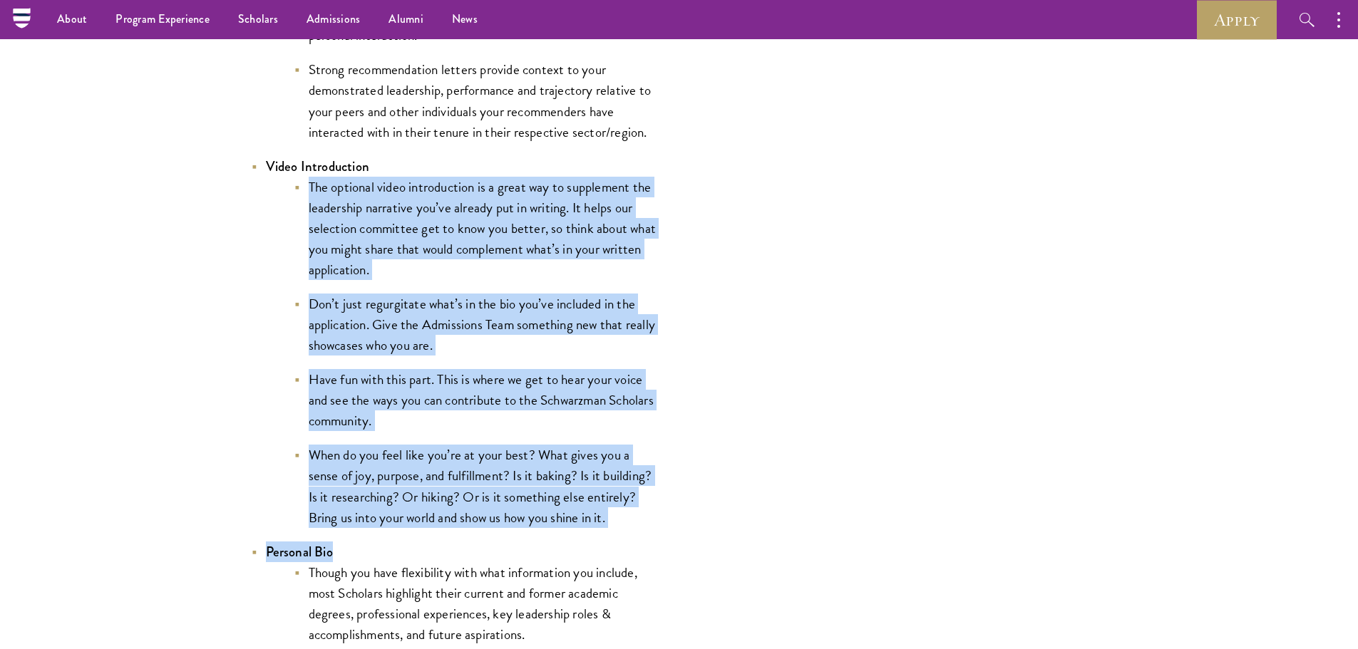
drag, startPoint x: 614, startPoint y: 533, endPoint x: 247, endPoint y: 197, distance: 497.8
click at [261, 209] on li "Video Introduction The optional video introduction is a great way to supplement…" at bounding box center [455, 342] width 406 height 372
drag, startPoint x: 269, startPoint y: 167, endPoint x: 651, endPoint y: 515, distance: 517.1
click at [651, 515] on li "Video Introduction The optional video introduction is a great way to supplement…" at bounding box center [455, 342] width 406 height 372
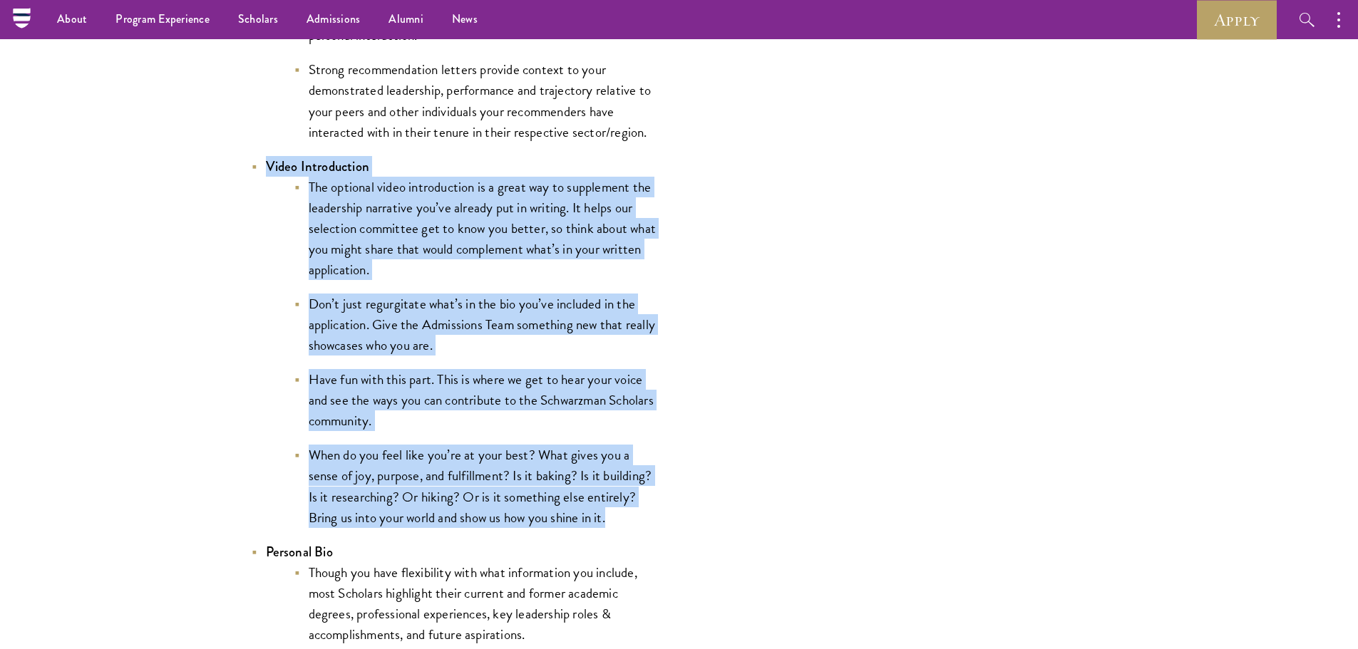
copy li "Video Introduction The optional video introduction is a great way to supplement…"
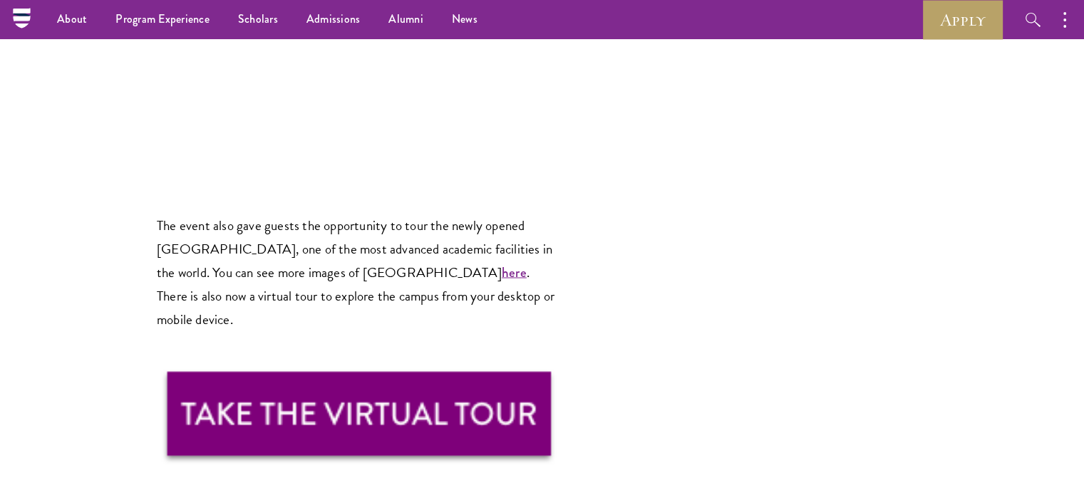
scroll to position [2350, 0]
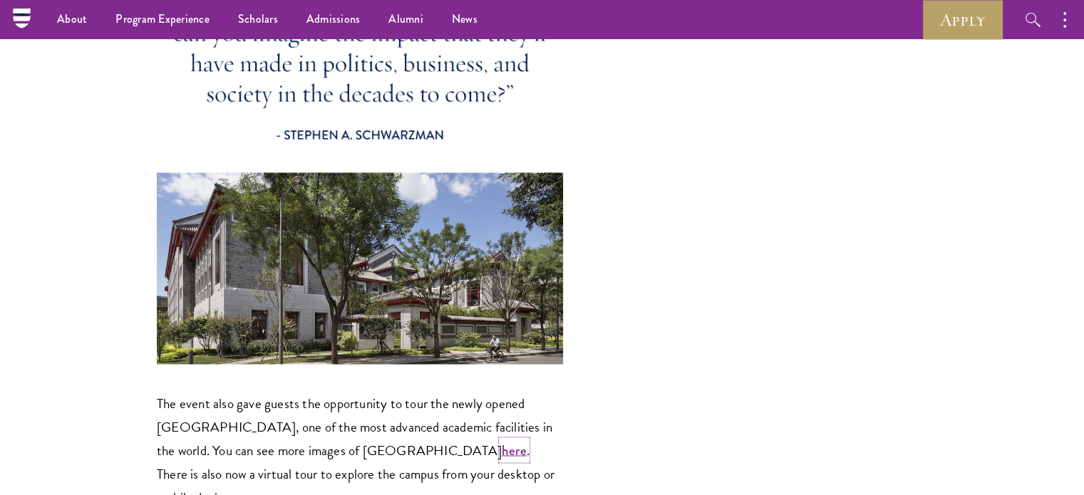
click at [502, 440] on link "here" at bounding box center [514, 449] width 25 height 19
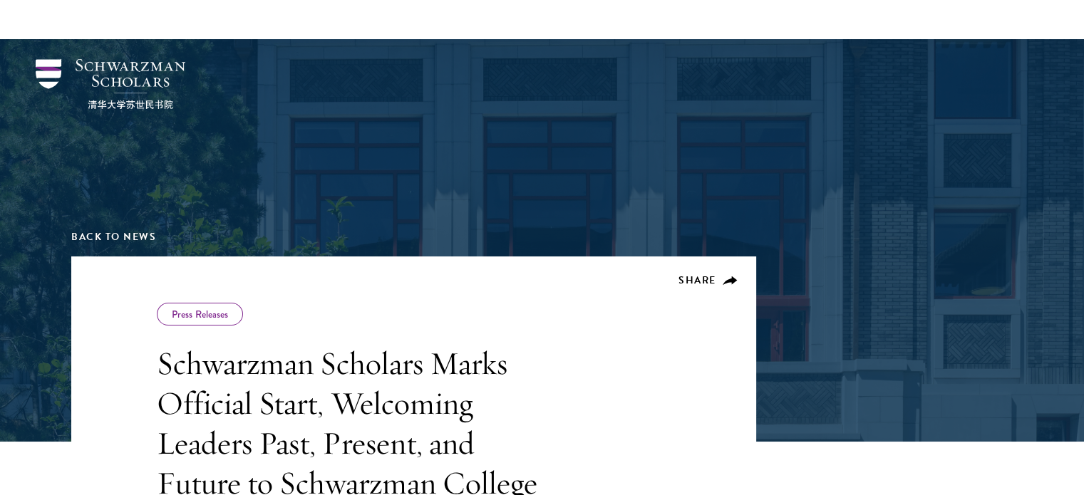
scroll to position [1243, 0]
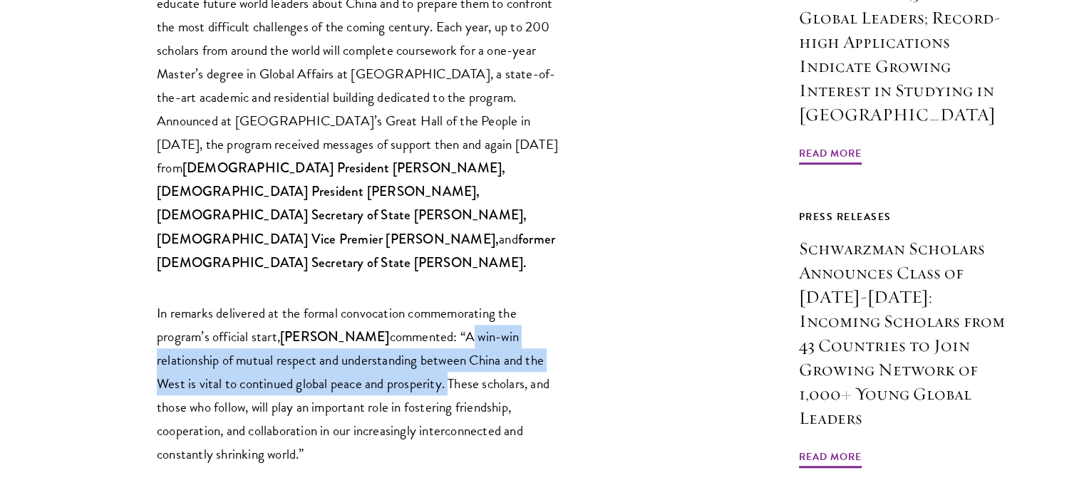
drag, startPoint x: 445, startPoint y: 299, endPoint x: 497, endPoint y: 256, distance: 67.3
click at [497, 301] on p "In remarks delivered at the formal convocation commemorating the program’s offi…" at bounding box center [360, 383] width 406 height 165
copy p "A win-win relationship of mutual respect and understanding between China and th…"
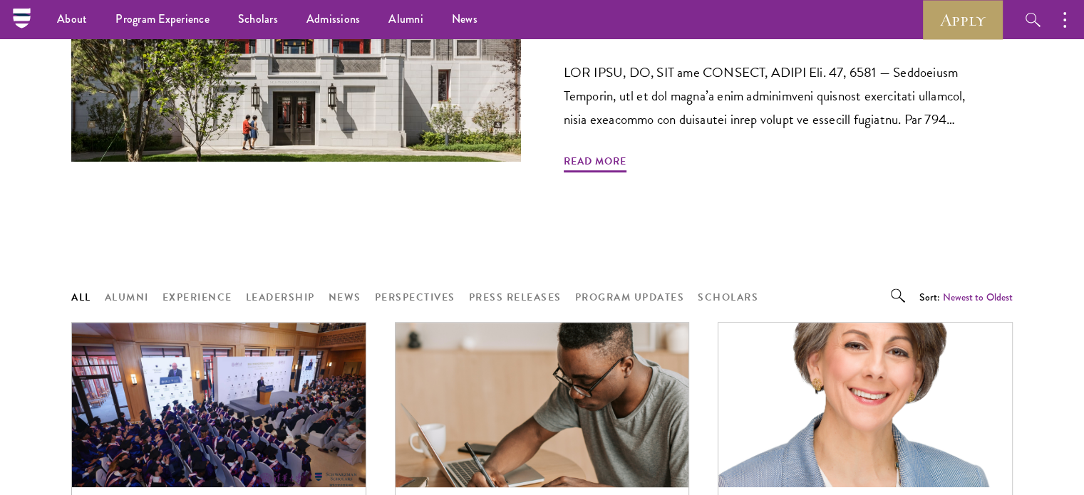
scroll to position [641, 0]
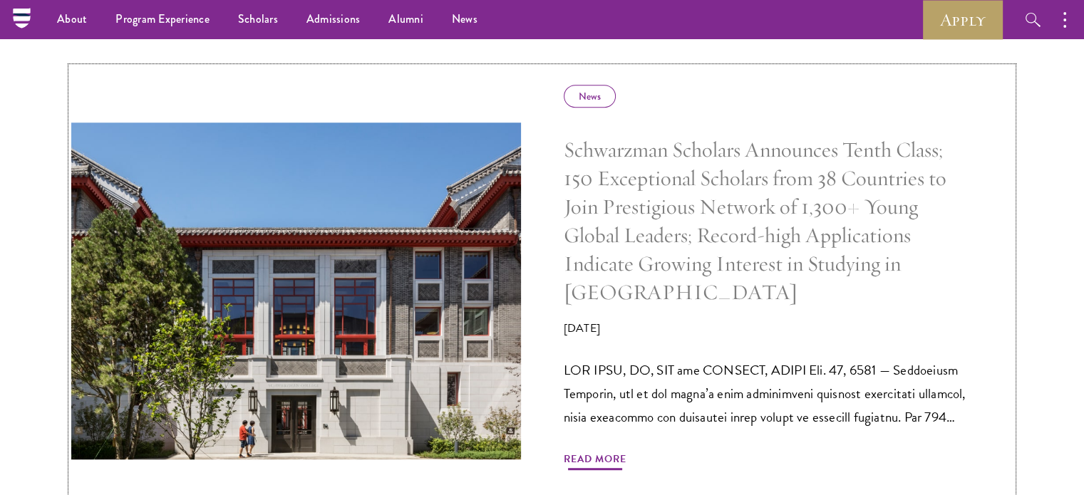
click at [398, 274] on img at bounding box center [295, 291] width 477 height 358
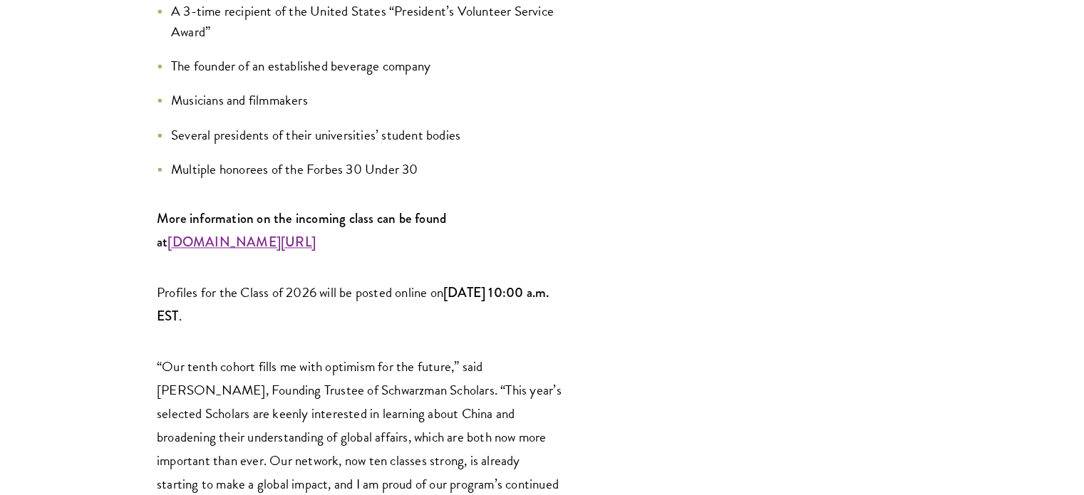
scroll to position [2060, 0]
